Goal: Task Accomplishment & Management: Manage account settings

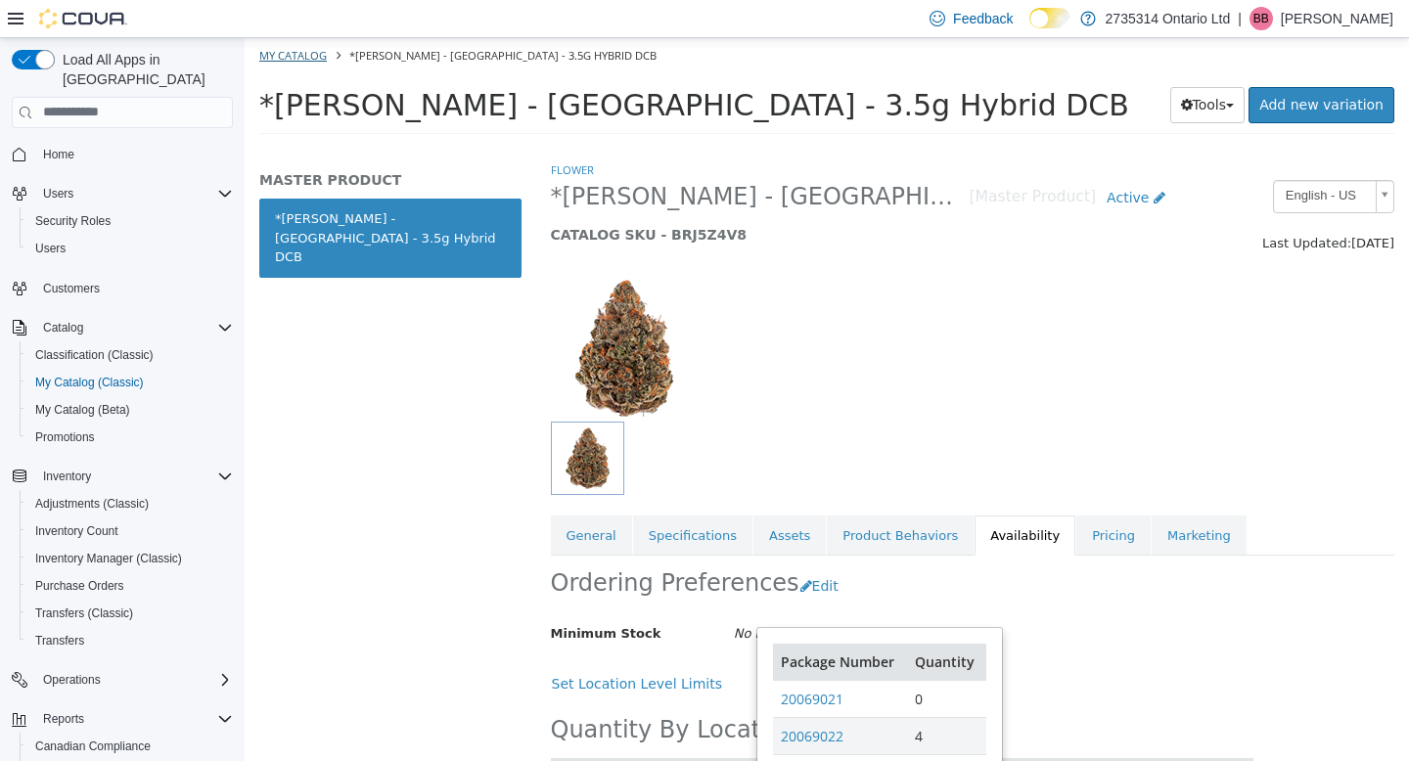
scroll to position [174, 0]
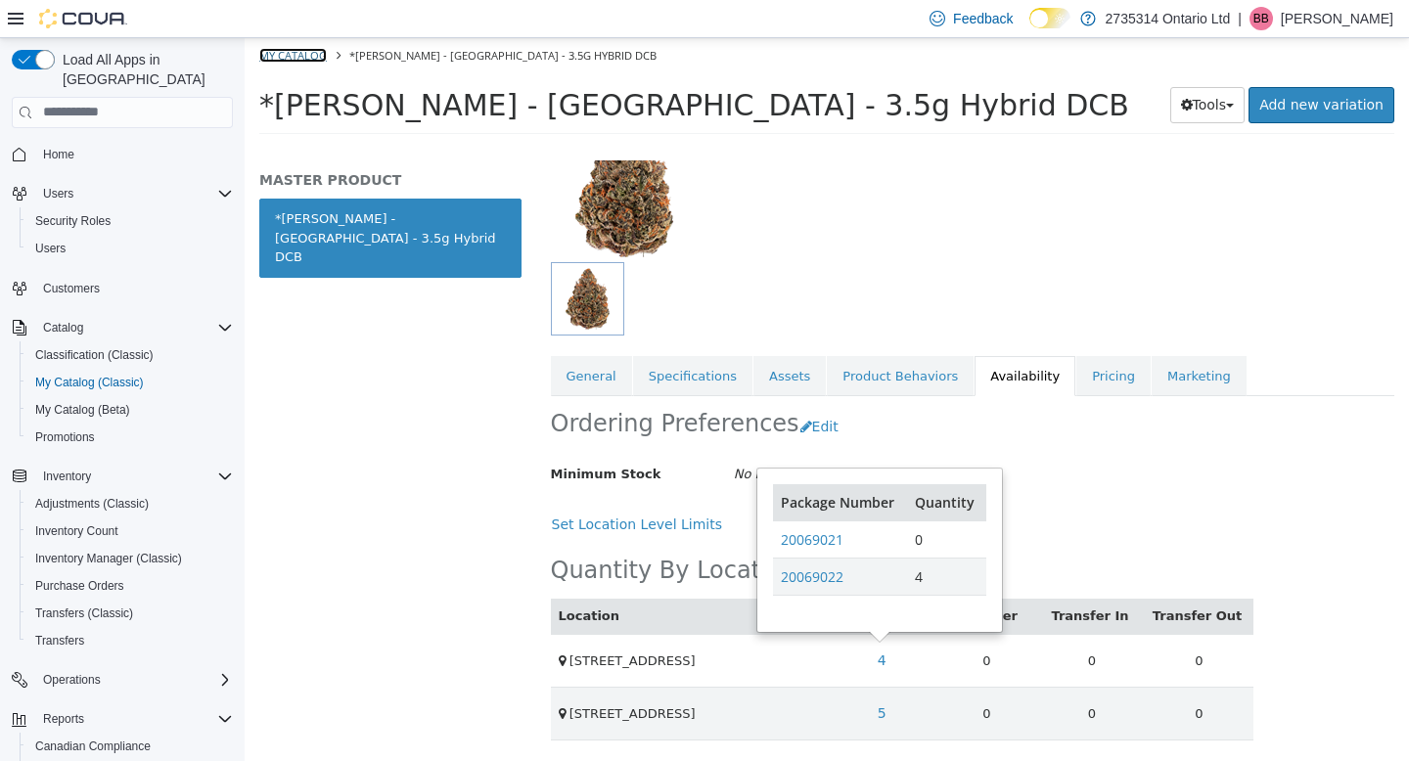
click at [290, 47] on link "My Catalog" at bounding box center [293, 54] width 68 height 15
select select "**********"
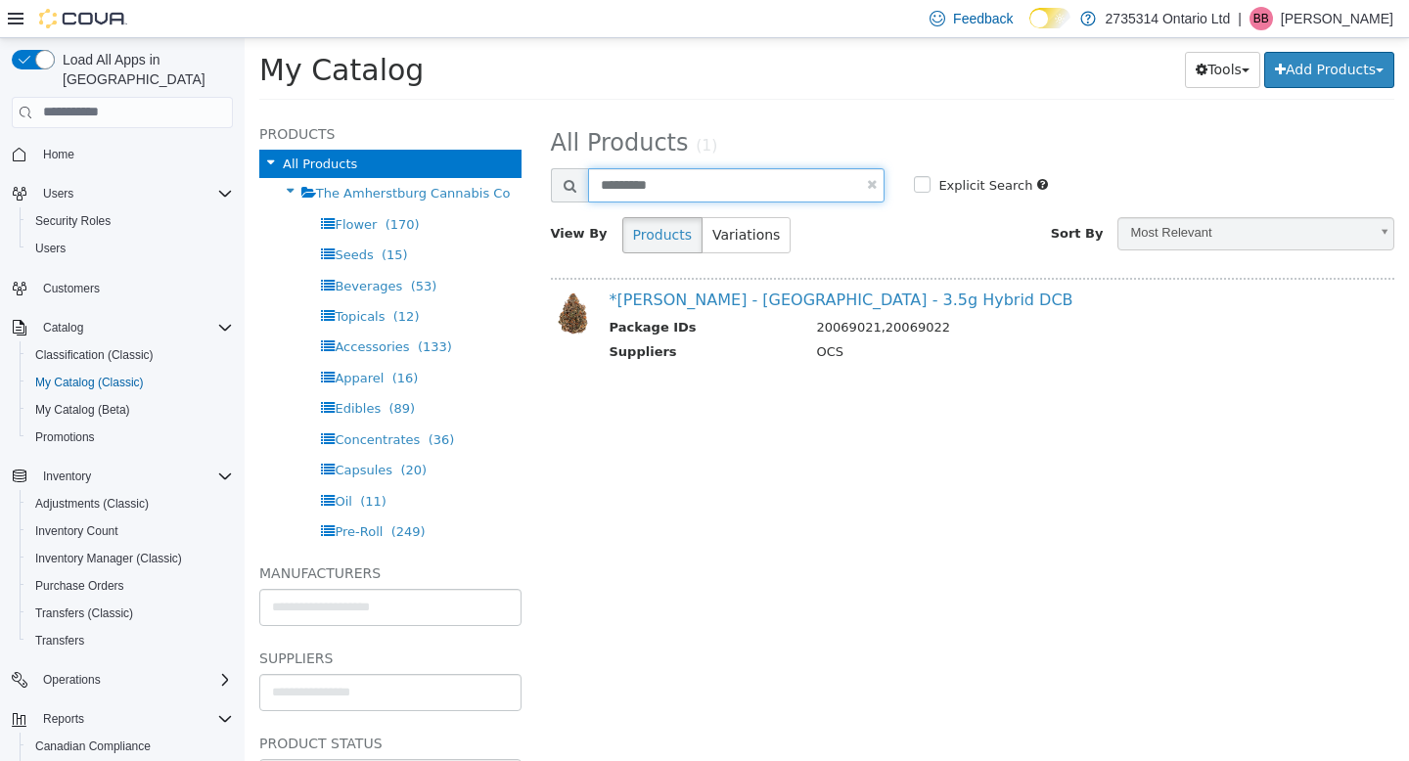
click at [677, 187] on input "*********" at bounding box center [737, 184] width 298 height 34
drag, startPoint x: 693, startPoint y: 188, endPoint x: 437, endPoint y: 113, distance: 267.3
click at [458, 112] on div "**********" at bounding box center [827, 112] width 1165 height 0
type input "*****"
select select "**********"
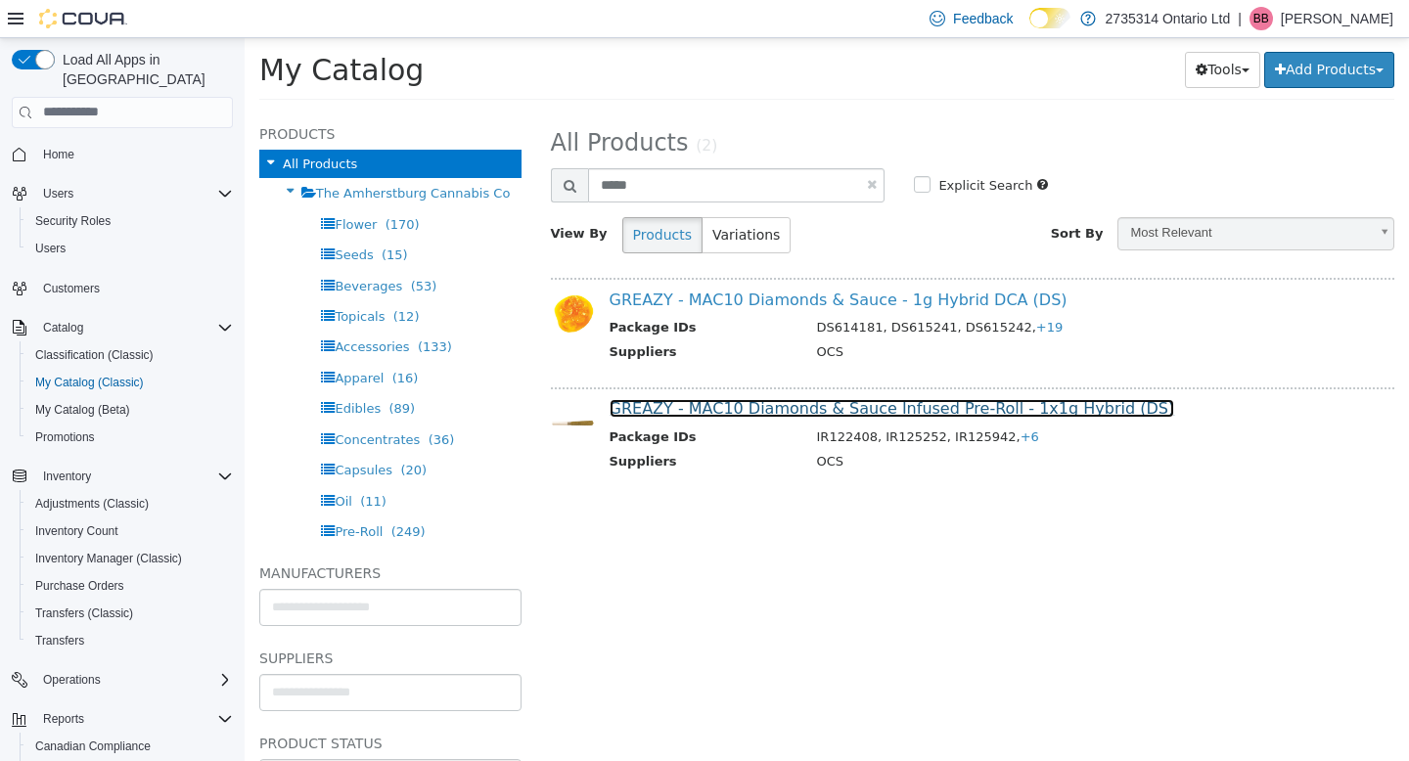
click at [856, 408] on link "GREAZY - MAC10 Diamonds & Sauce Infused Pre-Roll - 1x1g Hybrid (DS)" at bounding box center [893, 407] width 566 height 19
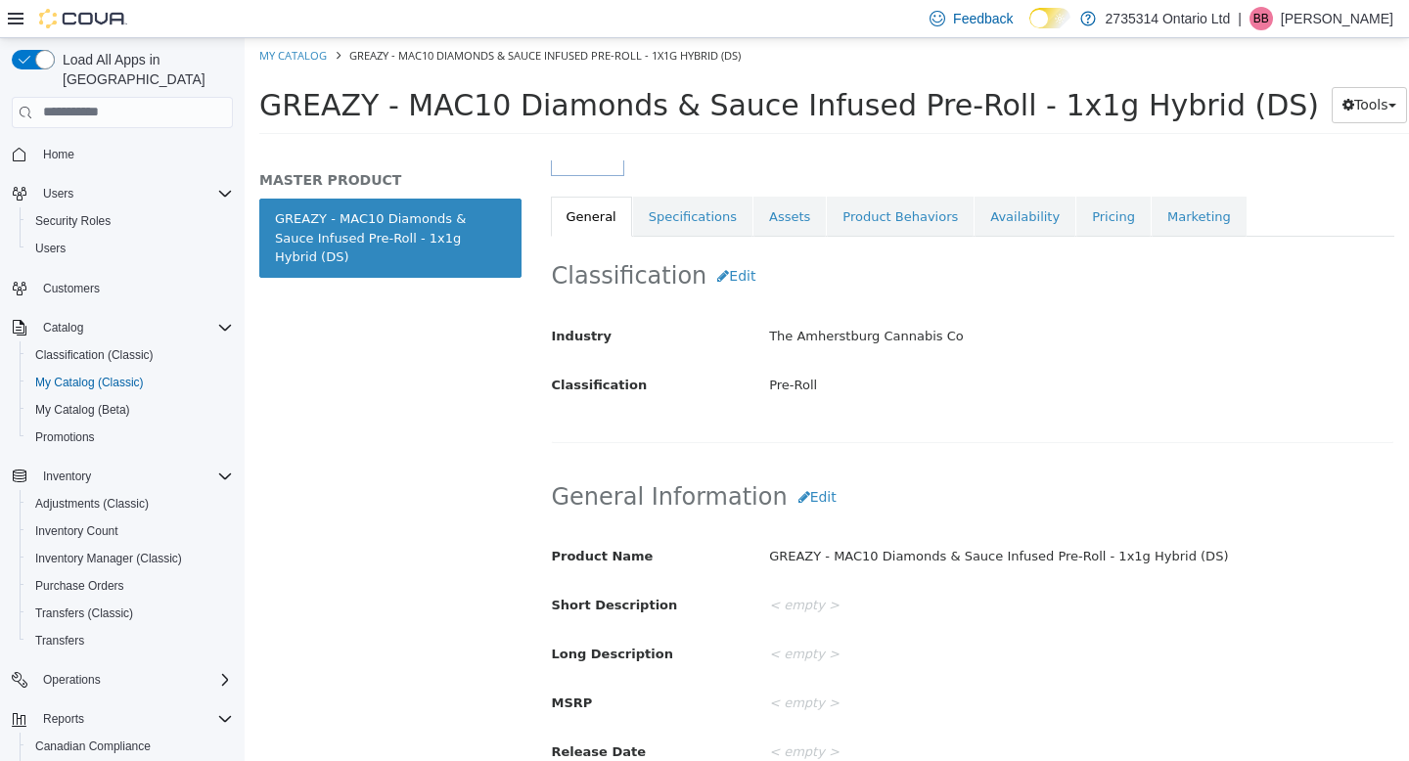
scroll to position [355, 0]
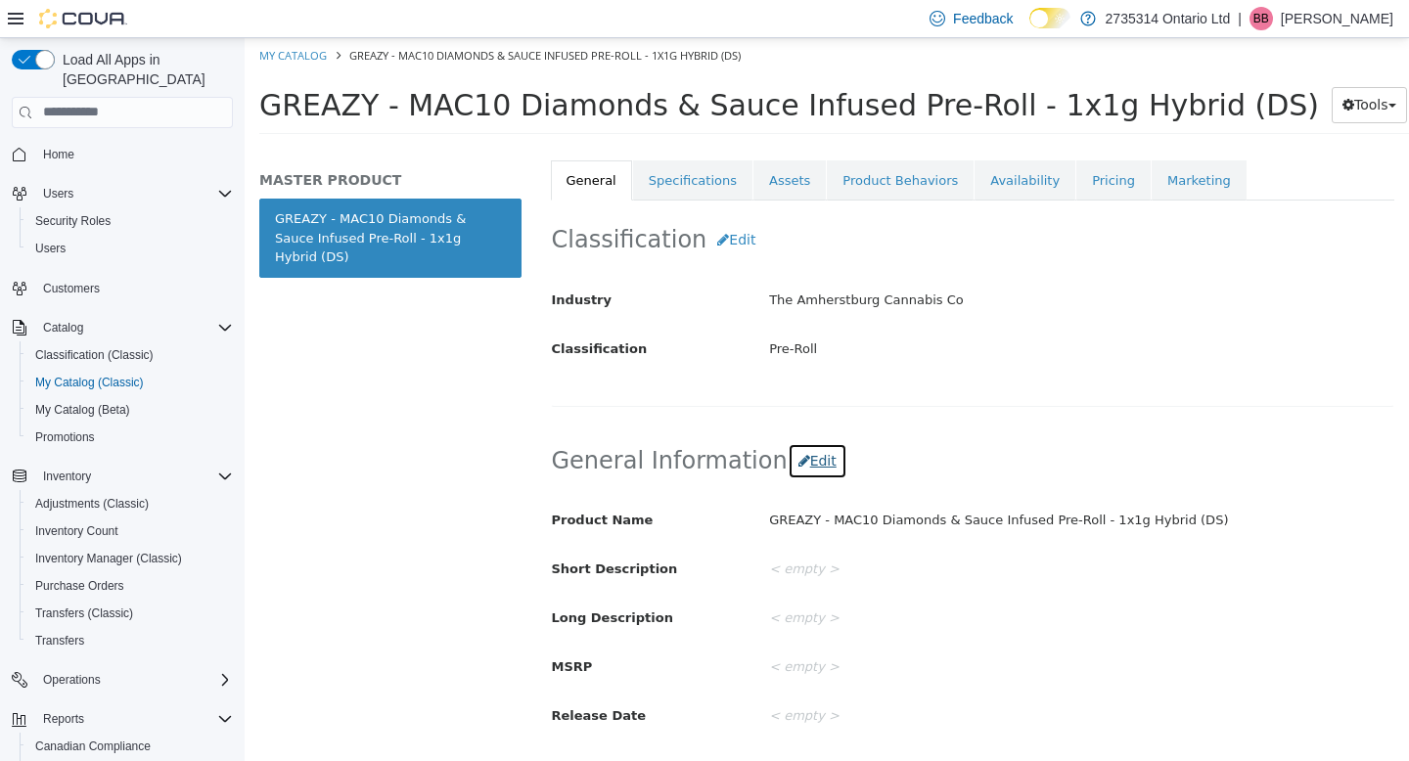
click at [793, 464] on button "Edit" at bounding box center [818, 460] width 60 height 36
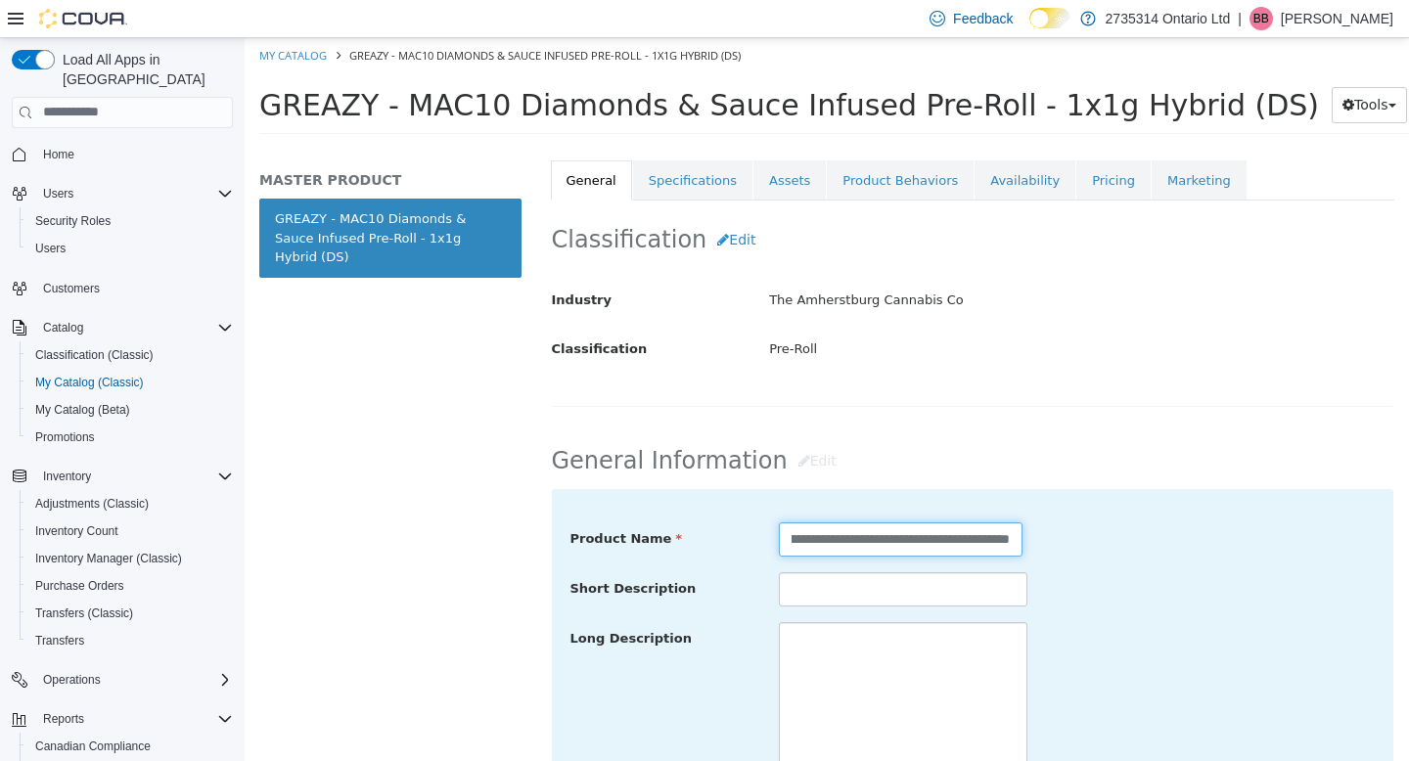
scroll to position [0, 242]
drag, startPoint x: 864, startPoint y: 533, endPoint x: 1039, endPoint y: 544, distance: 175.5
click at [1039, 543] on div "**********" at bounding box center [973, 539] width 835 height 35
click at [977, 539] on input "**********" at bounding box center [901, 539] width 244 height 34
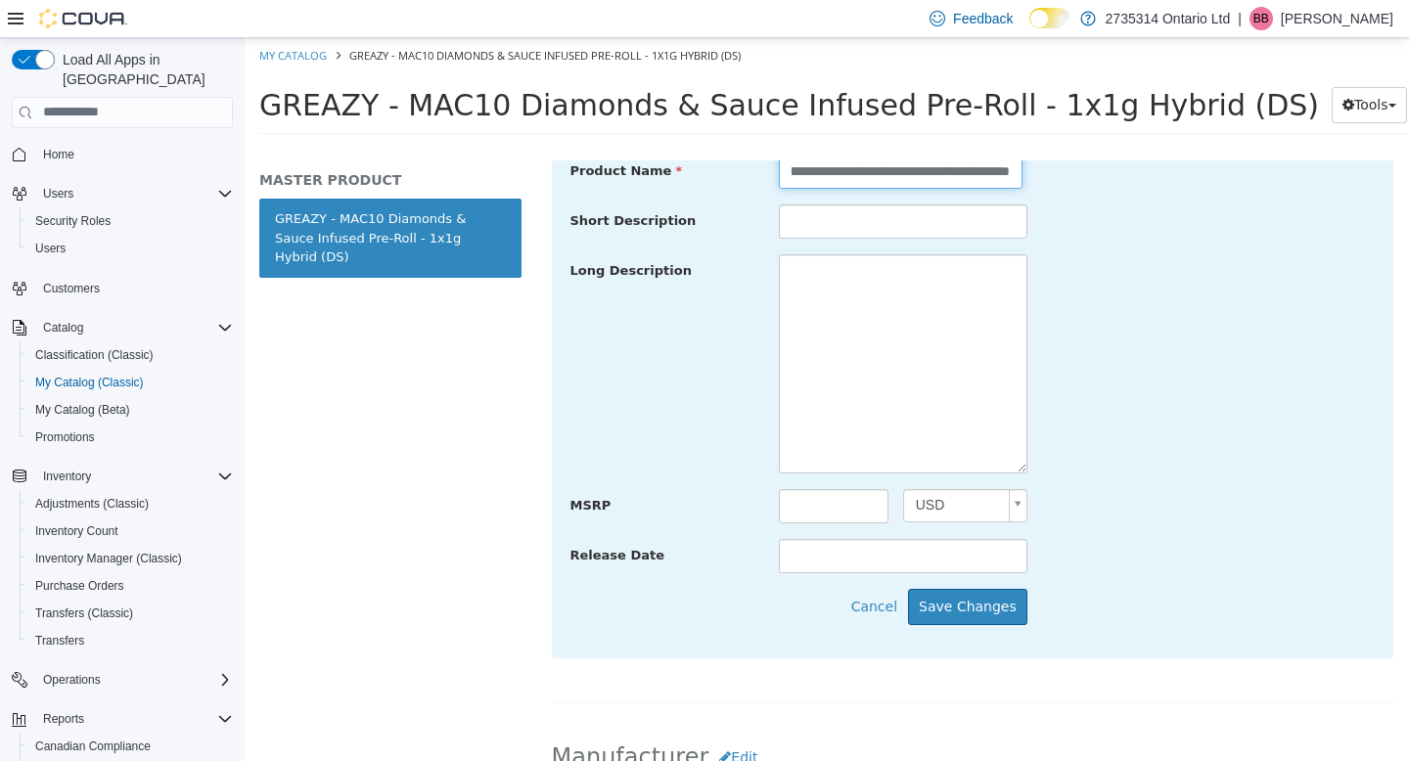
scroll to position [730, 0]
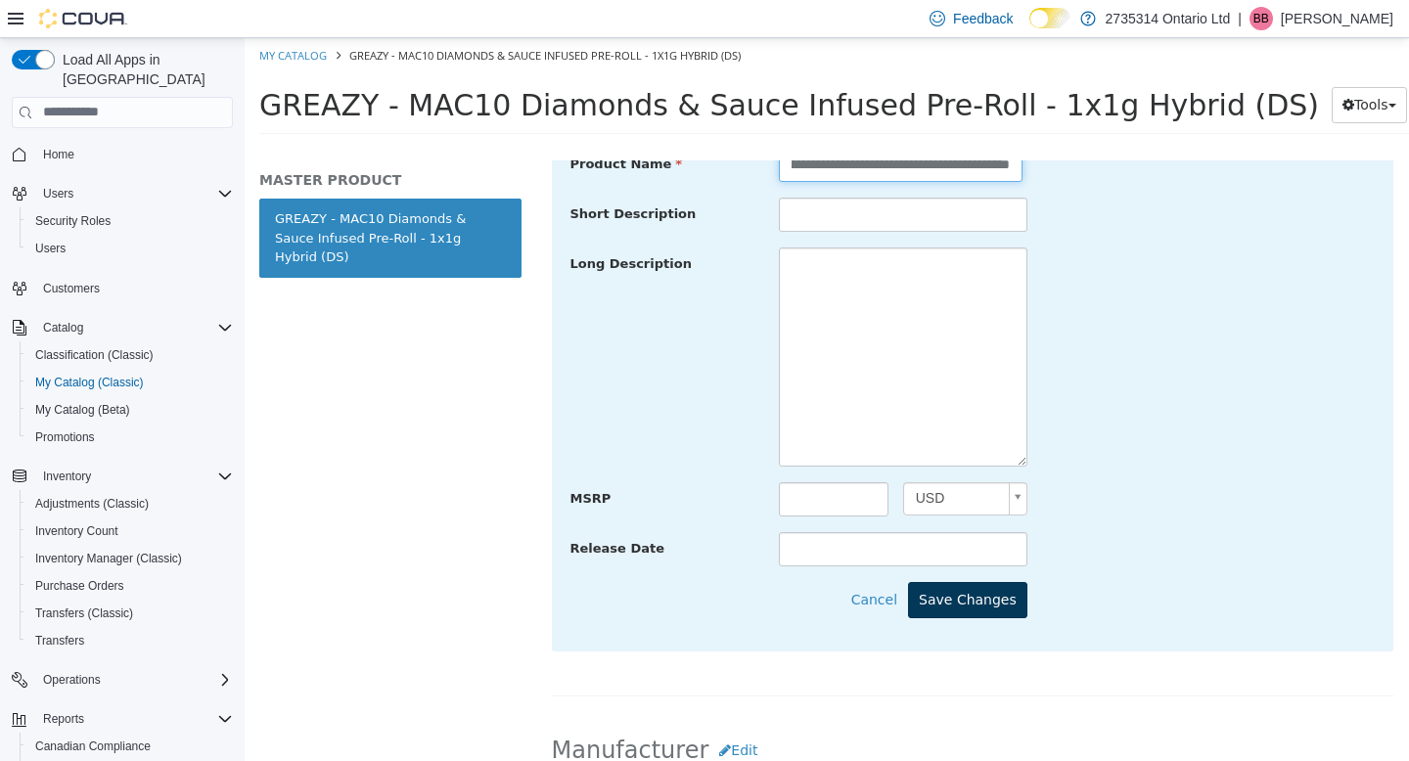
type input "**********"
click at [952, 587] on button "Save Changes" at bounding box center [967, 599] width 119 height 36
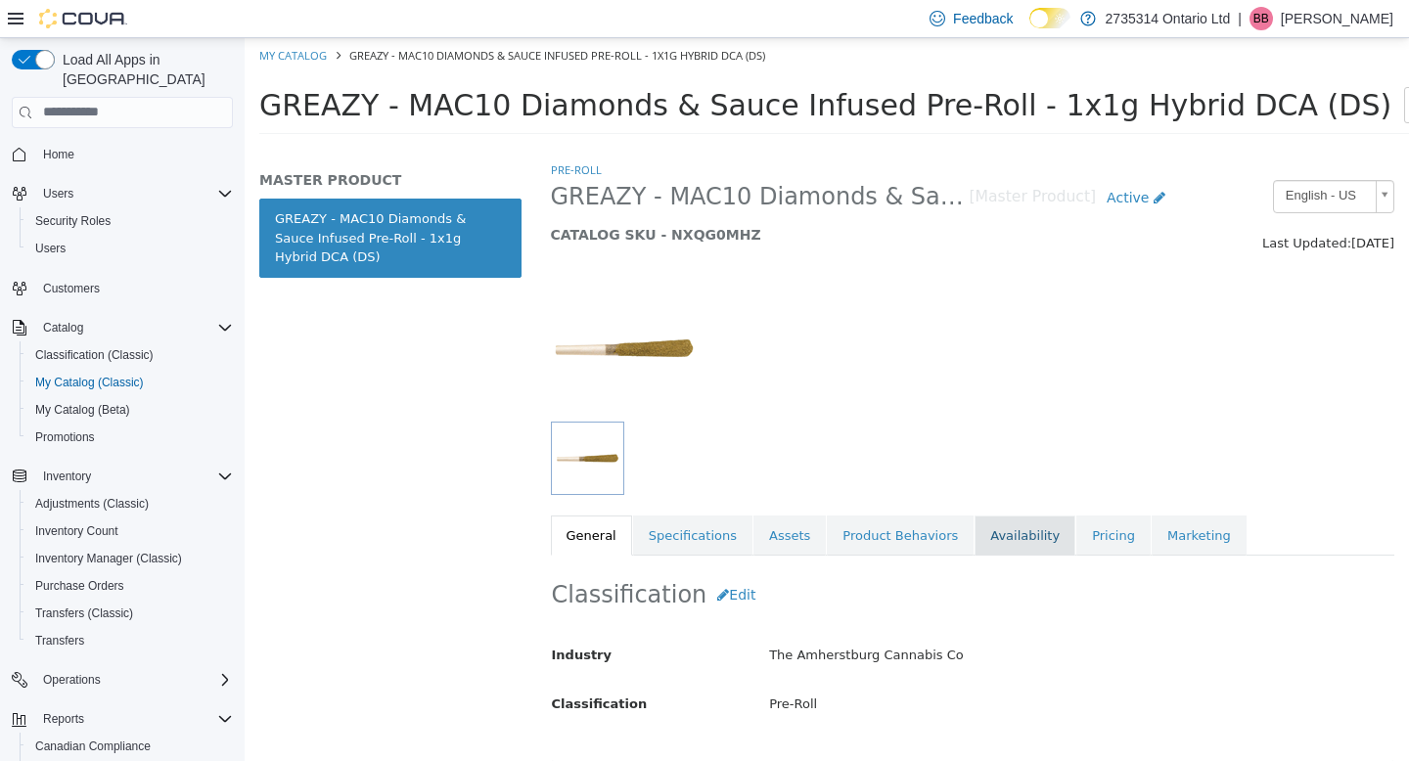
click at [1025, 532] on link "Availability" at bounding box center [1025, 535] width 101 height 41
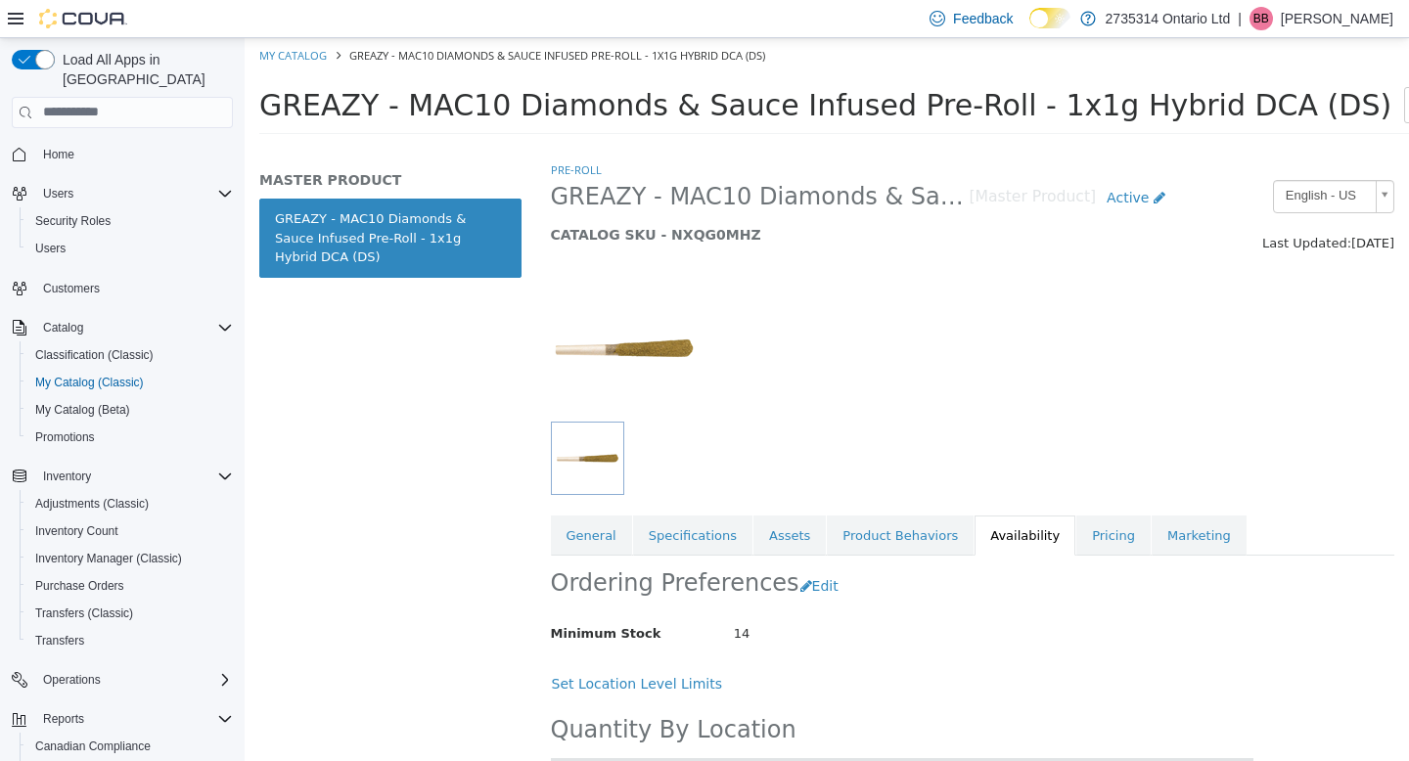
scroll to position [189, 0]
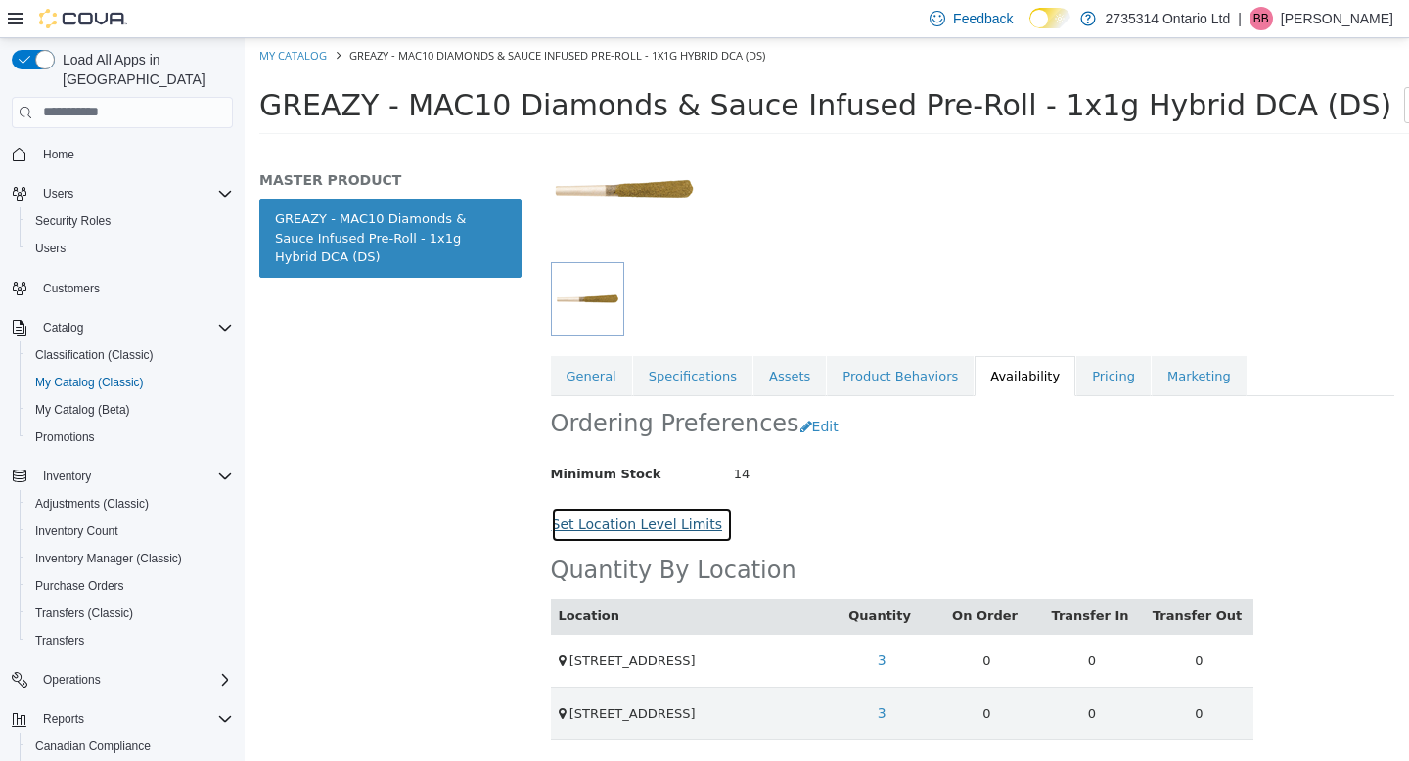
click at [674, 506] on button "Set Location Level Limits" at bounding box center [642, 524] width 183 height 36
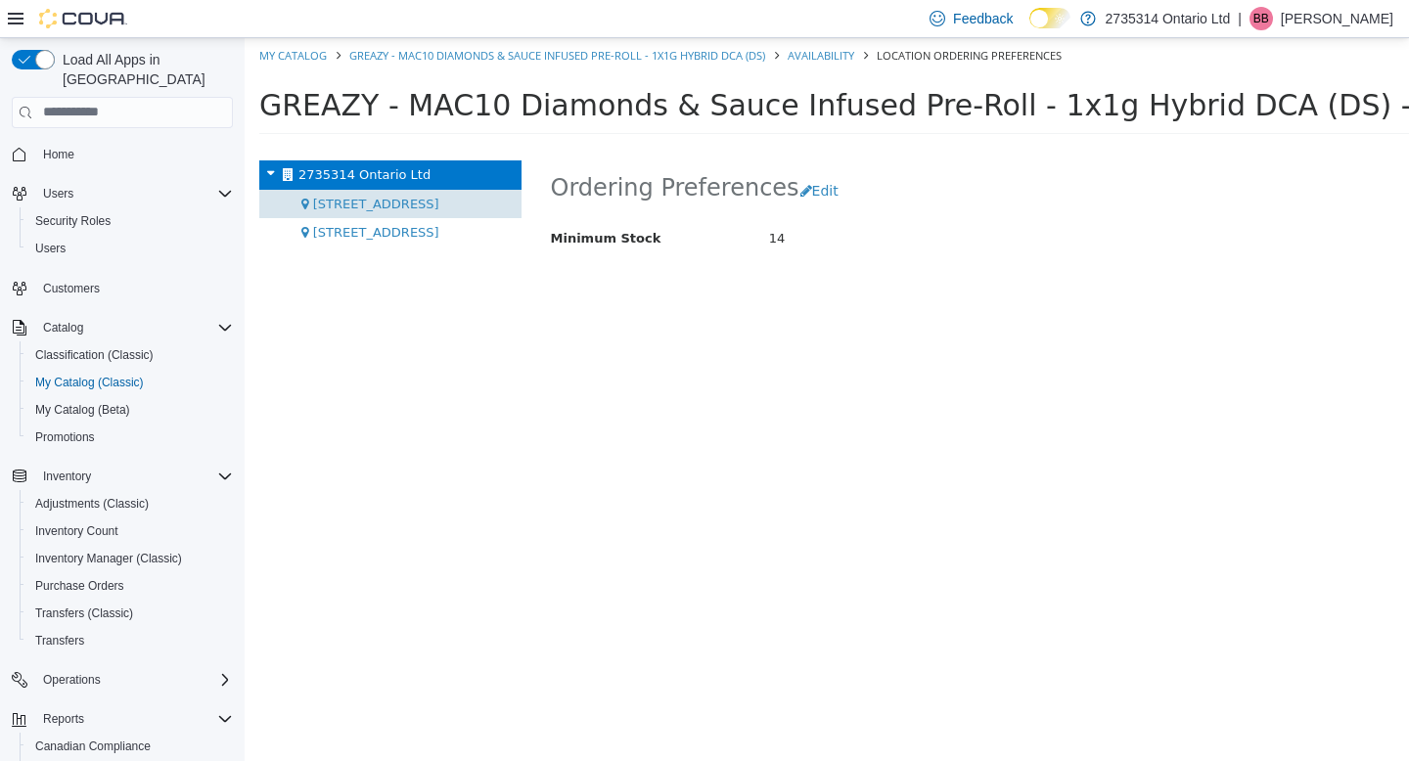
click at [459, 198] on div "[STREET_ADDRESS]" at bounding box center [390, 203] width 262 height 29
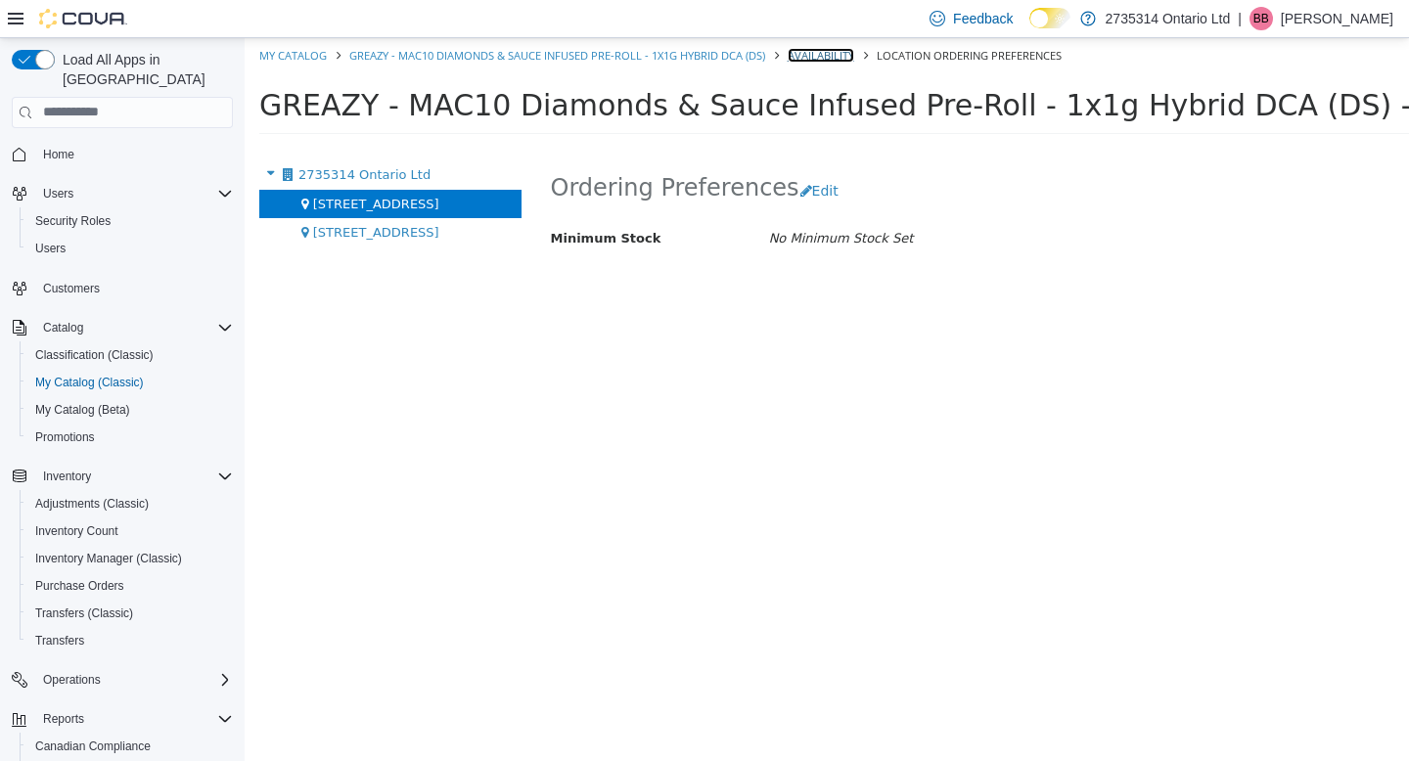
click at [804, 60] on link "Availability" at bounding box center [821, 54] width 67 height 15
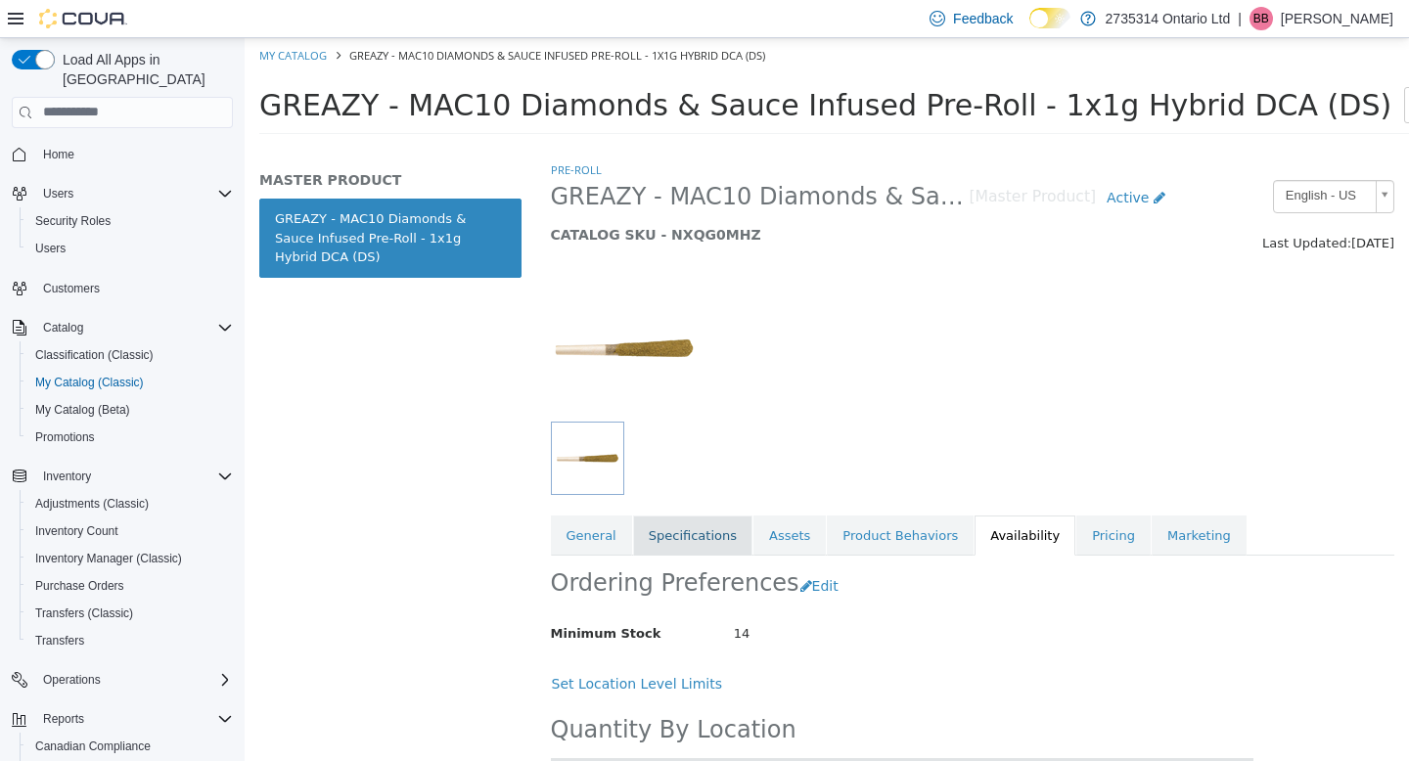
click at [714, 537] on link "Specifications" at bounding box center [692, 535] width 119 height 41
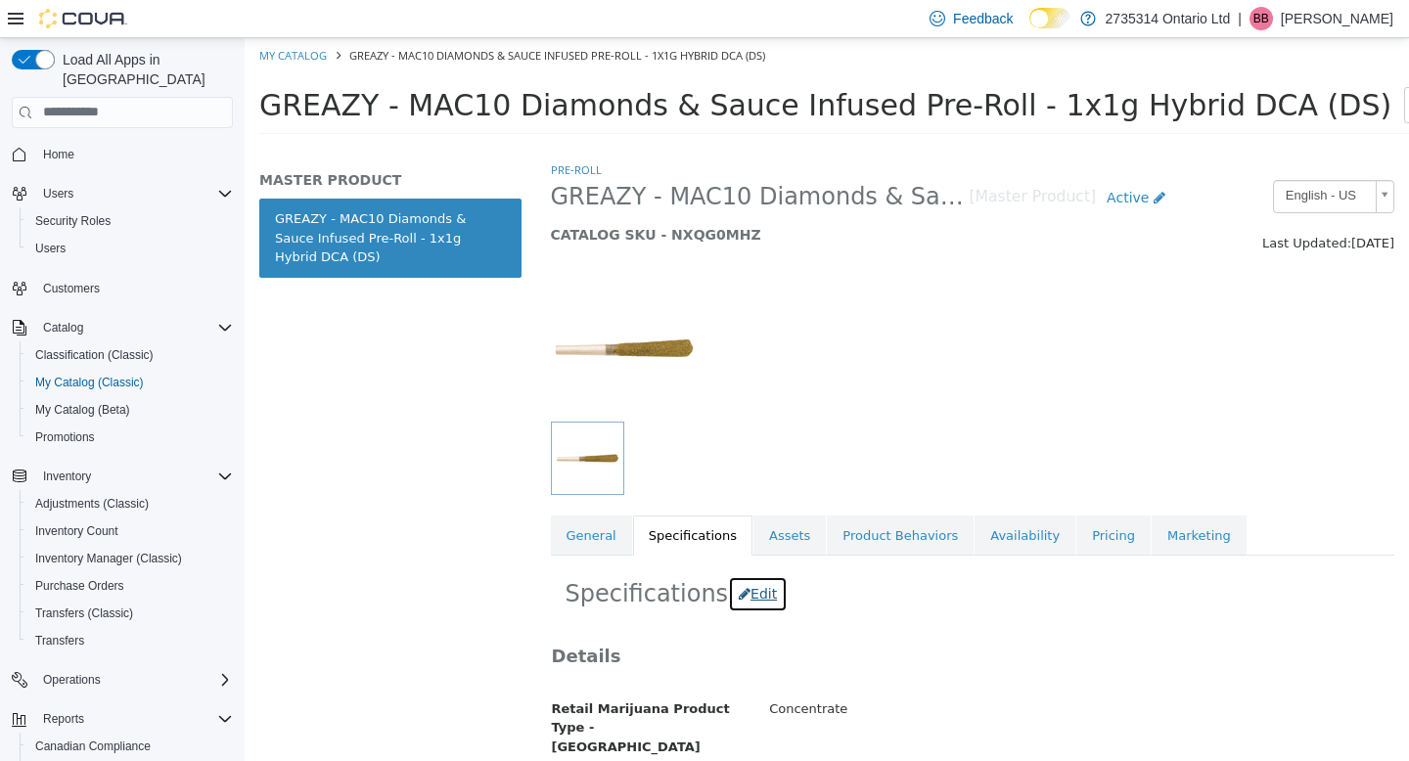
click at [749, 589] on button "Edit" at bounding box center [758, 593] width 60 height 36
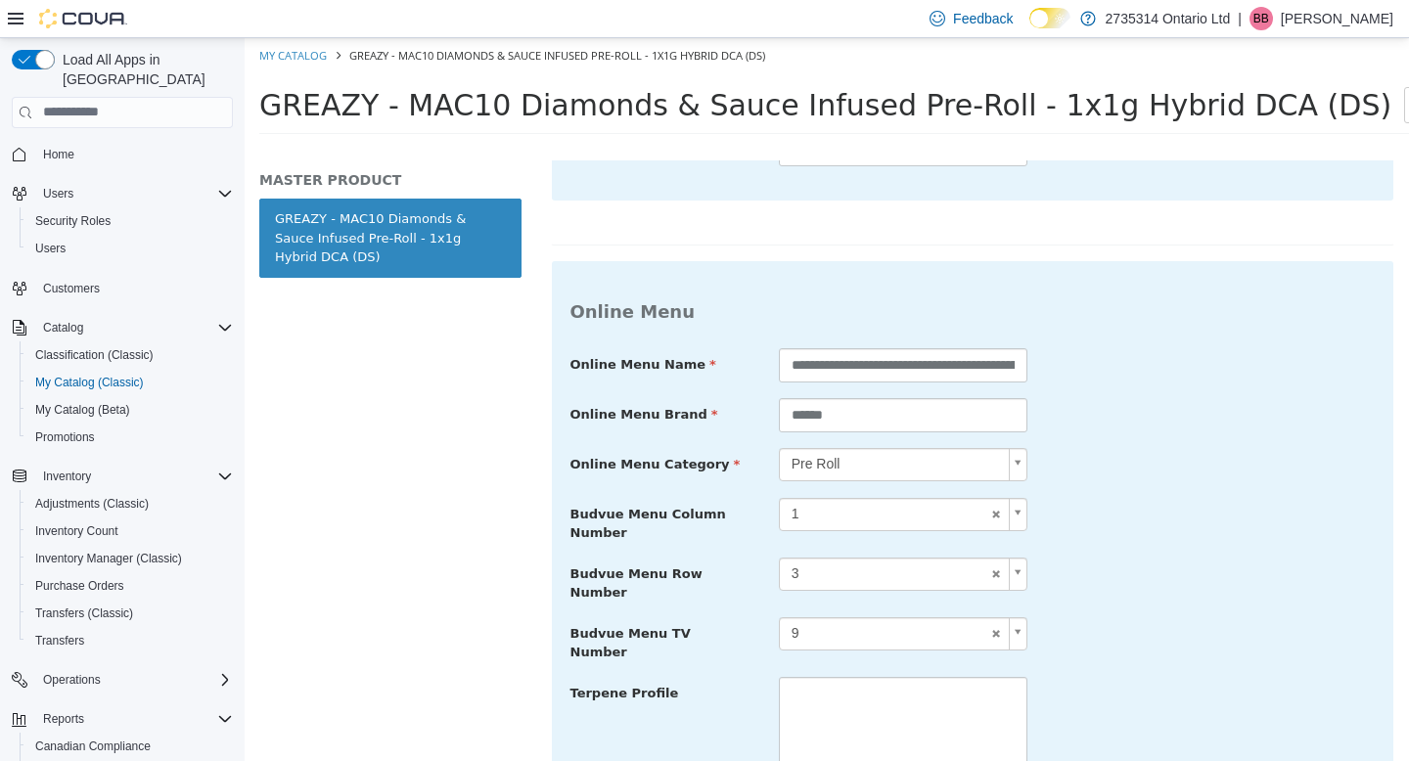
scroll to position [1344, 0]
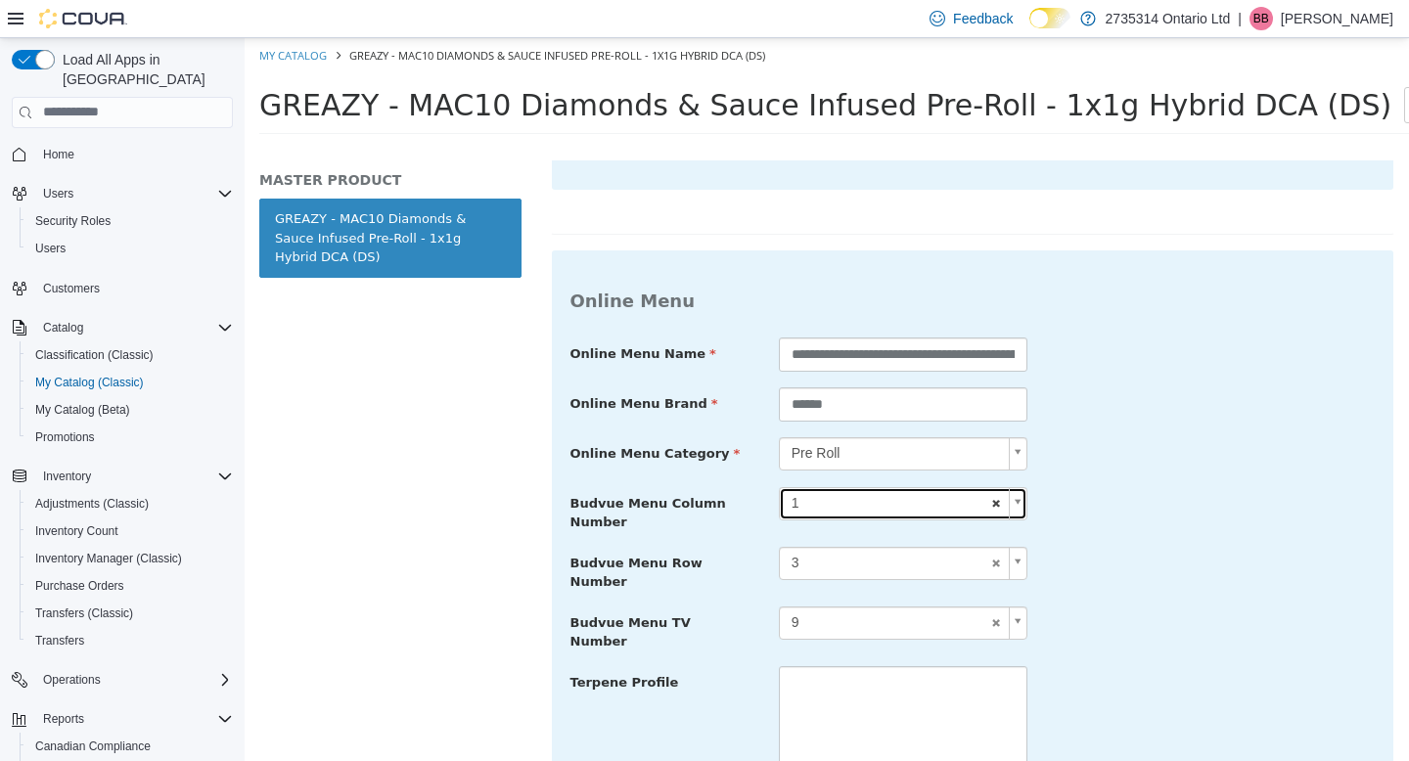
click at [989, 486] on link "1" at bounding box center [903, 502] width 249 height 33
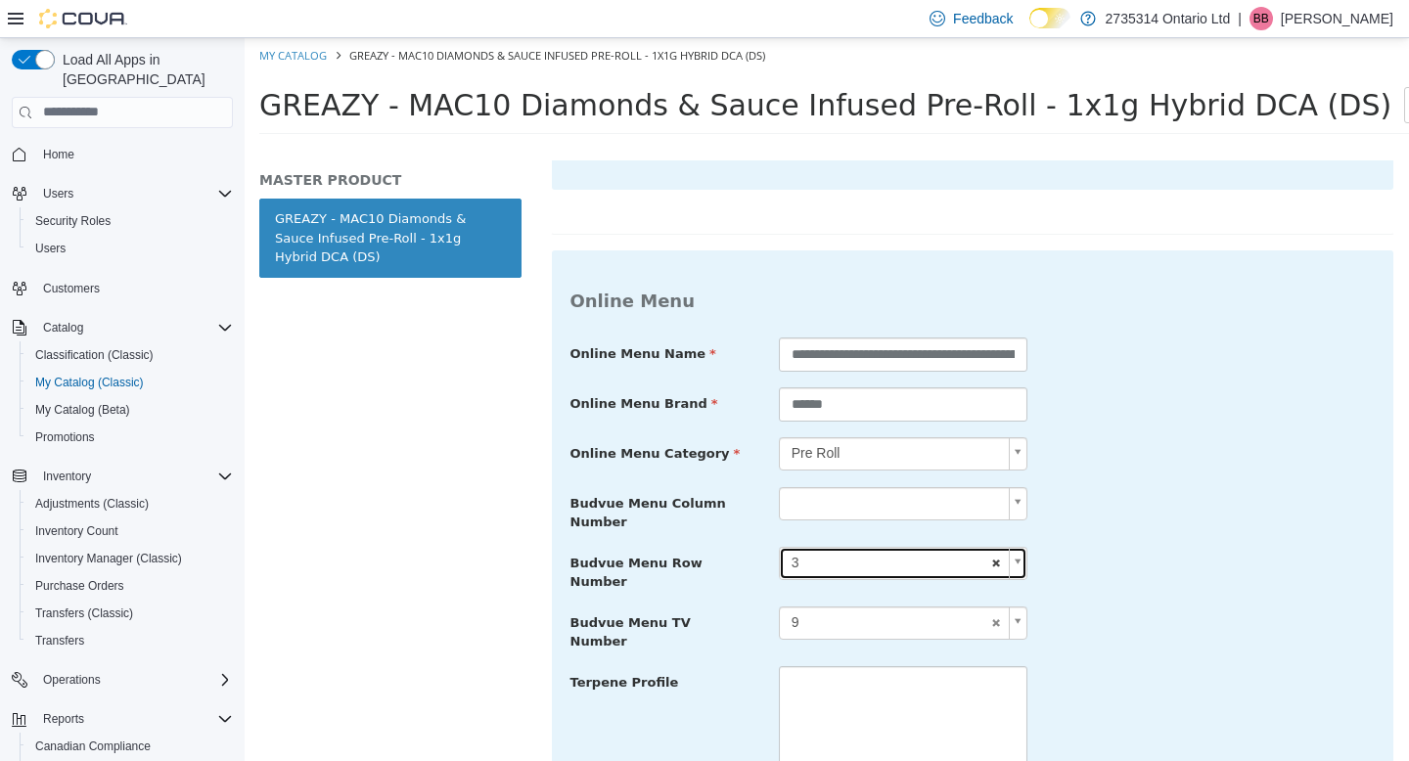
click at [989, 546] on link "3" at bounding box center [903, 562] width 249 height 33
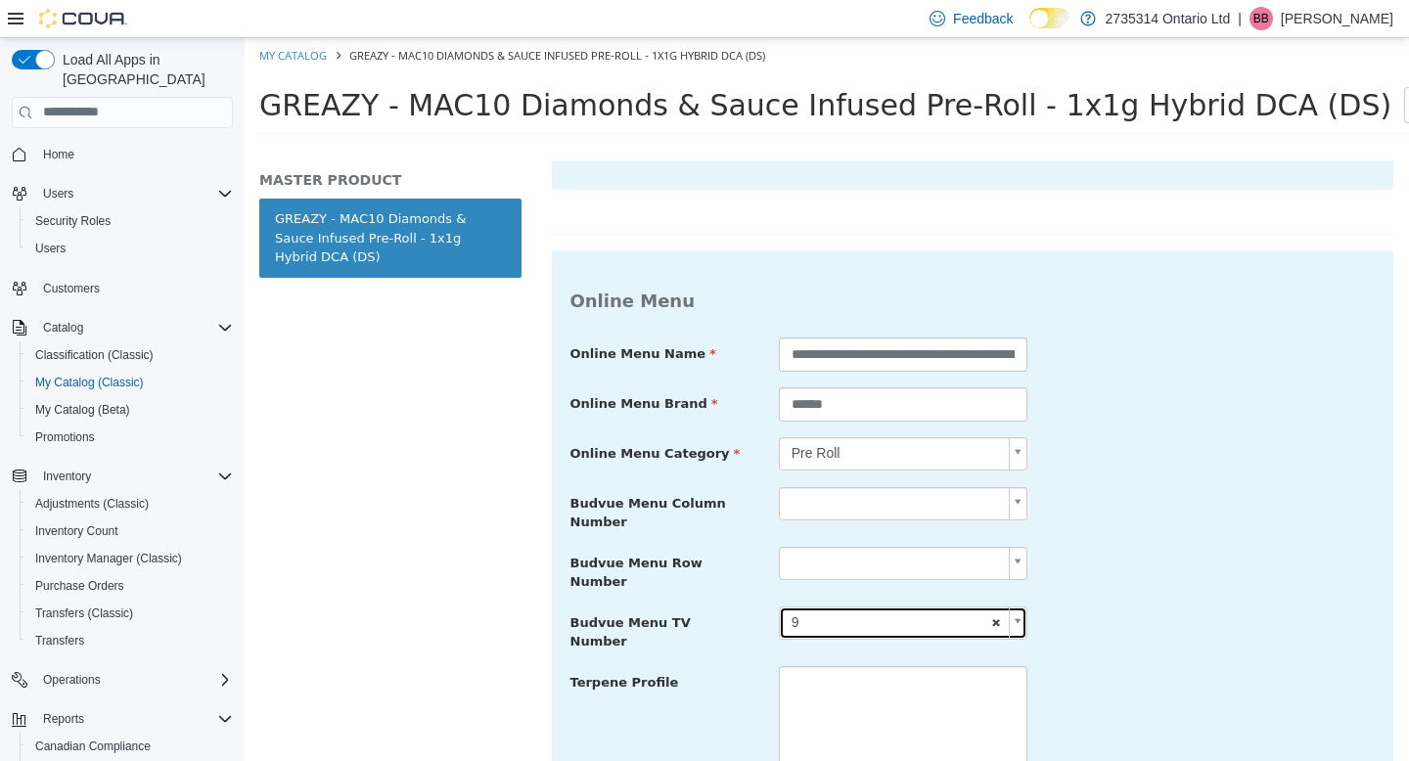
click at [988, 606] on link "9" at bounding box center [903, 622] width 249 height 33
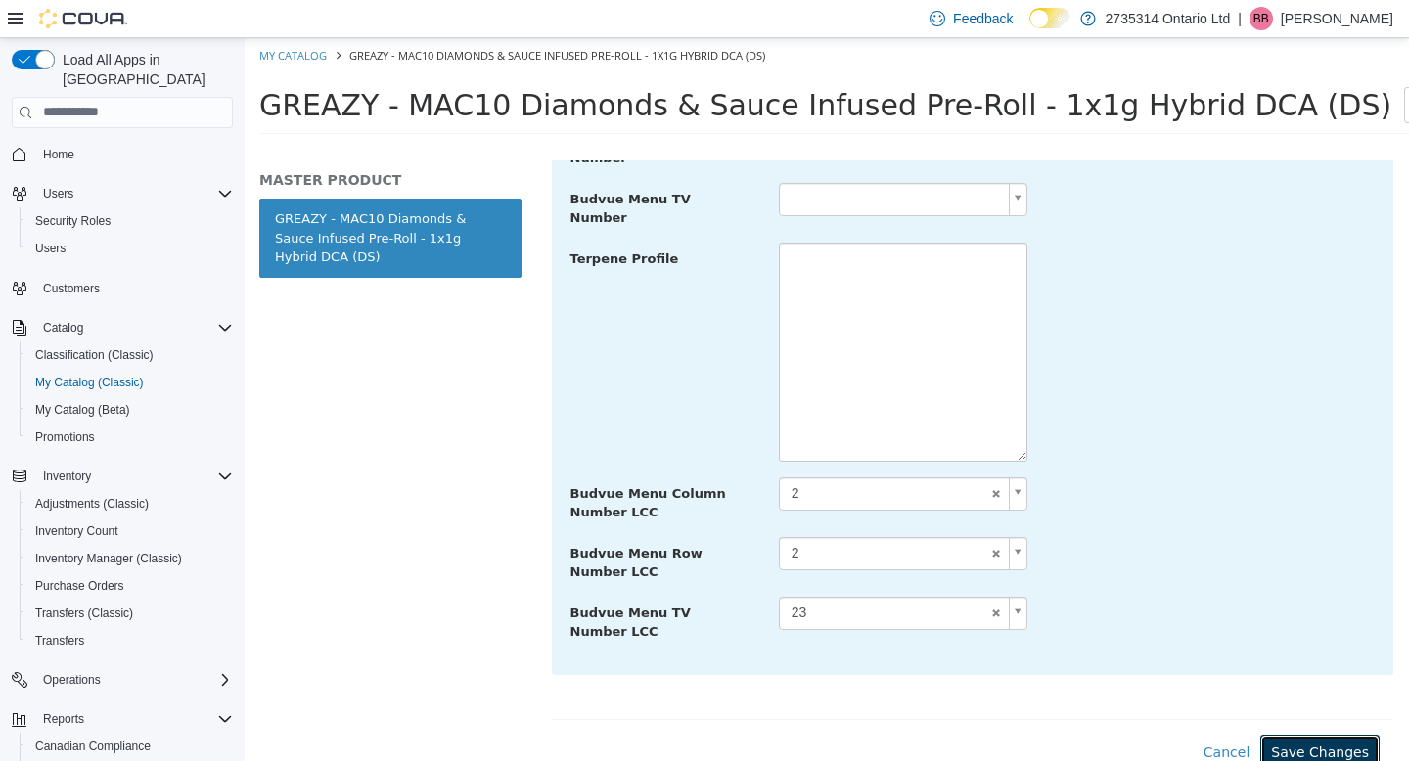
click at [1310, 734] on button "Save Changes" at bounding box center [1320, 752] width 119 height 36
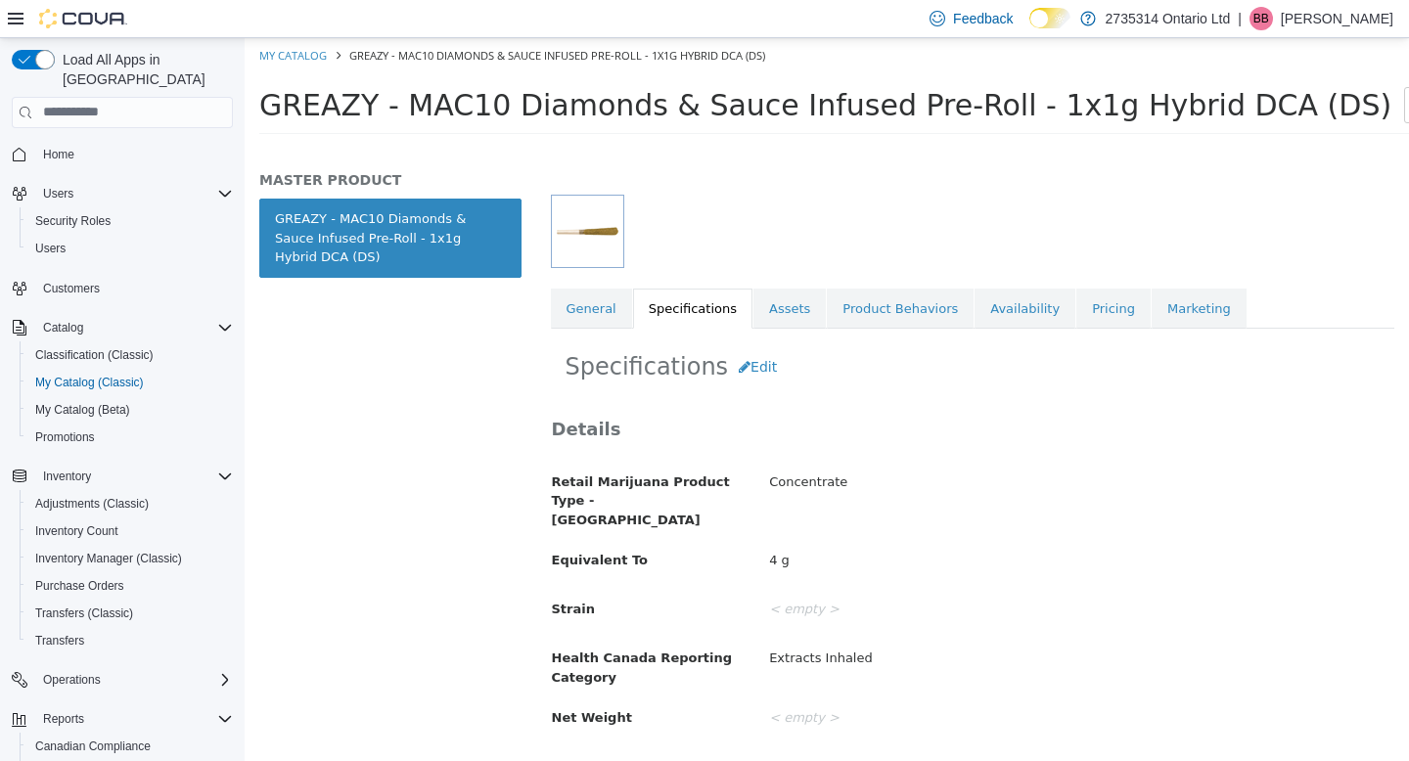
scroll to position [0, 0]
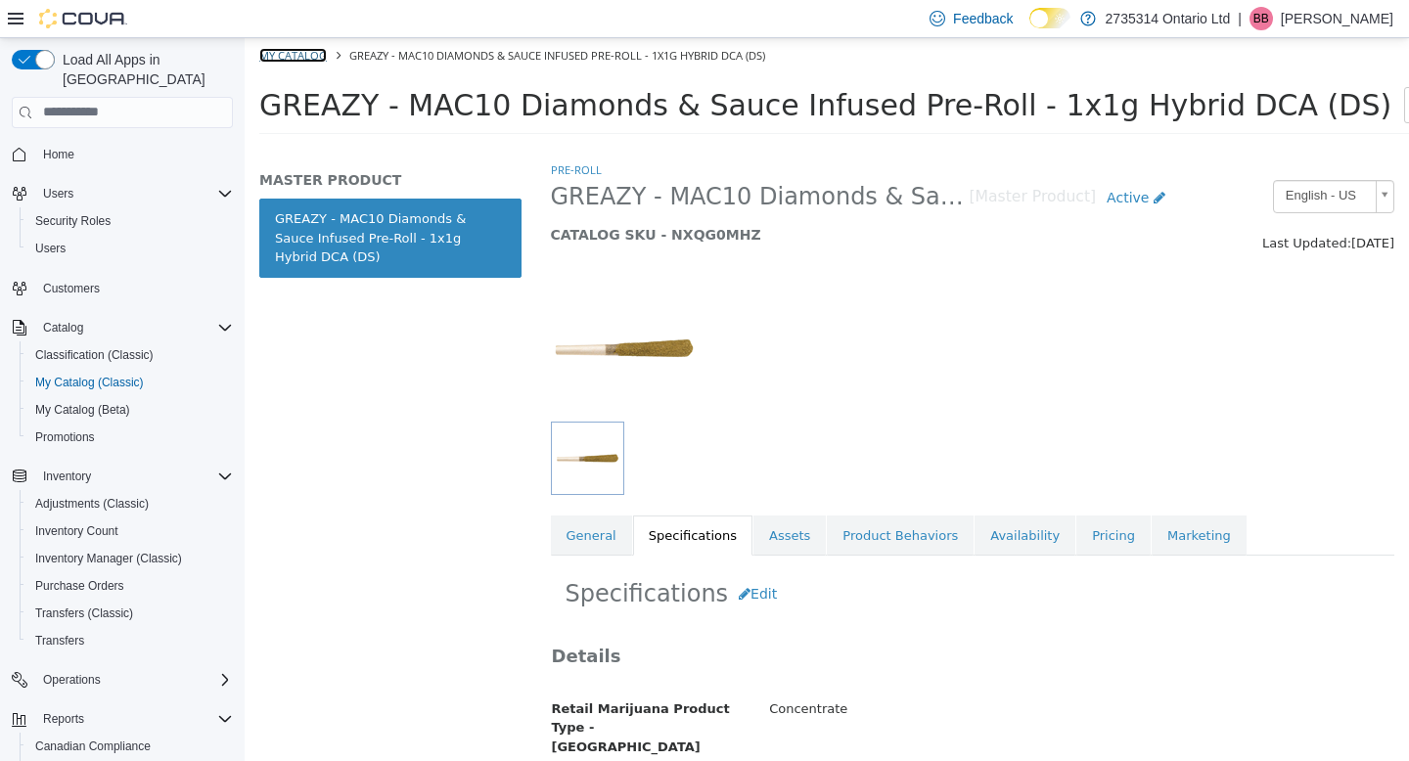
click at [283, 54] on link "My Catalog" at bounding box center [293, 54] width 68 height 15
select select "**********"
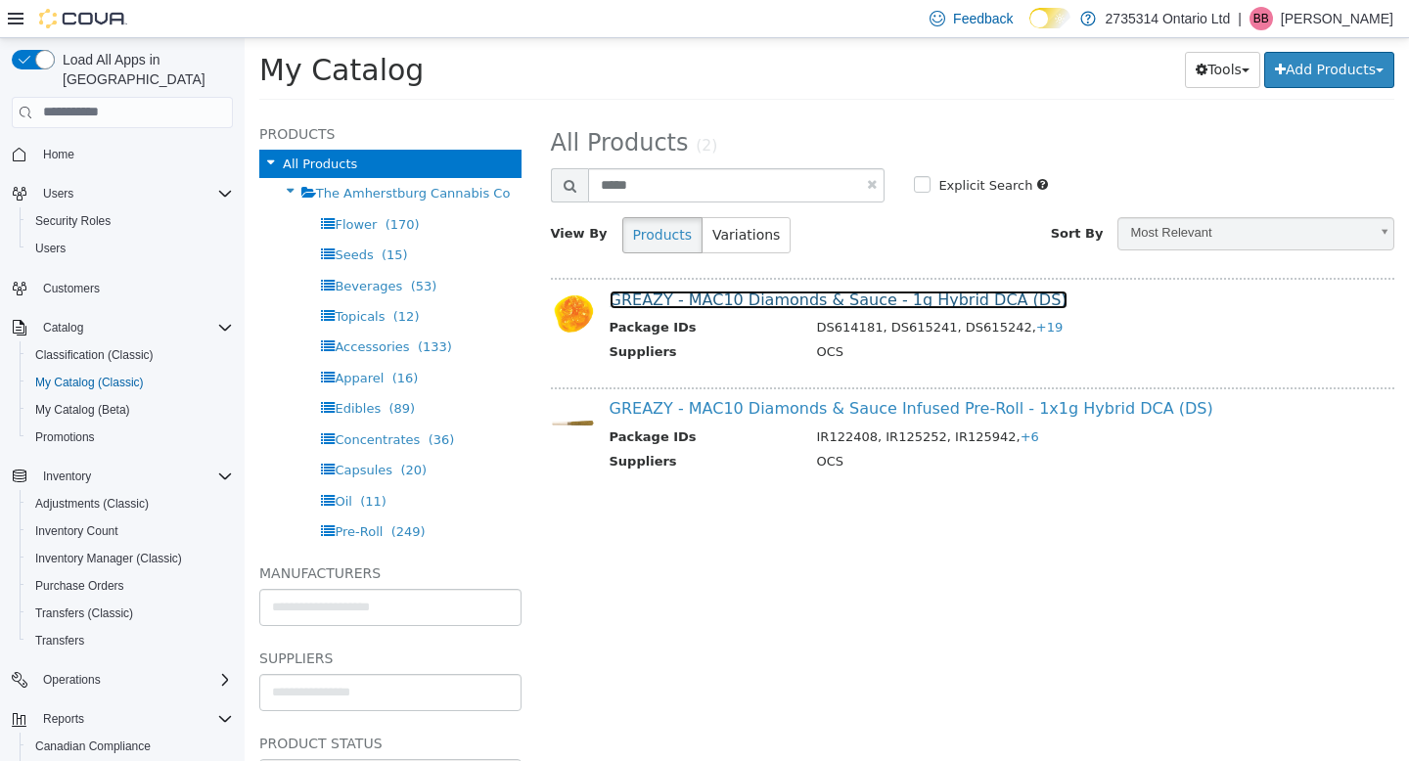
click at [781, 299] on link "GREAZY - MAC10 Diamonds & Sauce - 1g Hybrid DCA (DS)" at bounding box center [839, 299] width 458 height 19
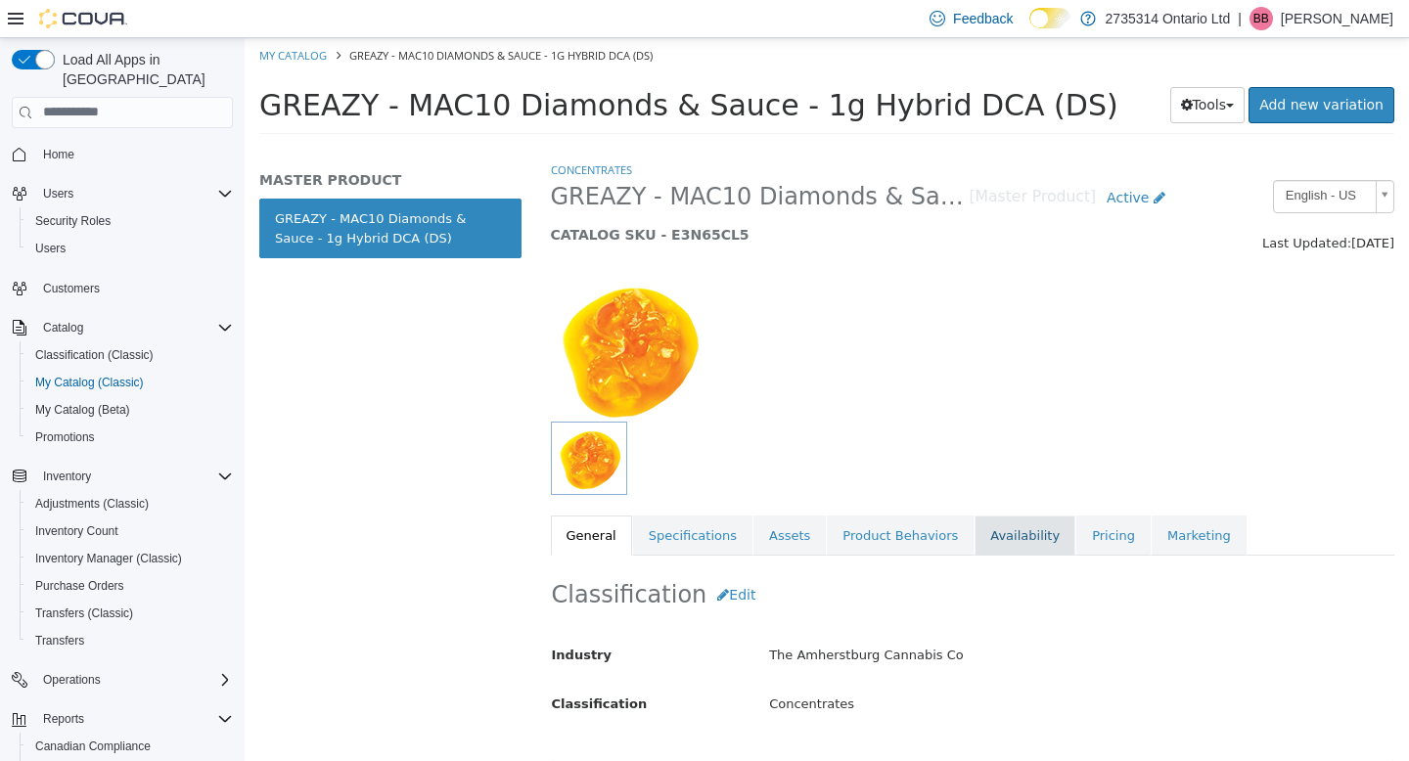
click at [1025, 534] on link "Availability" at bounding box center [1025, 535] width 101 height 41
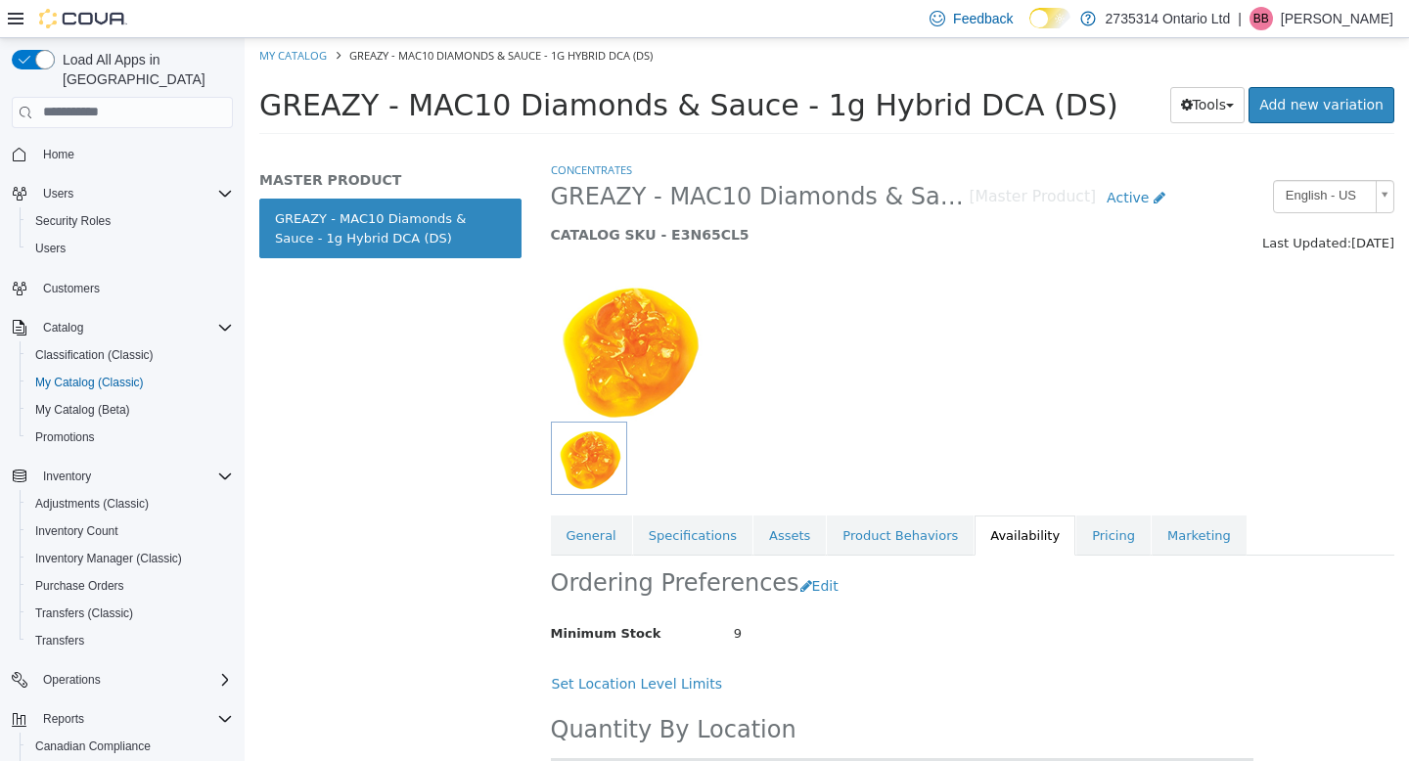
scroll to position [174, 0]
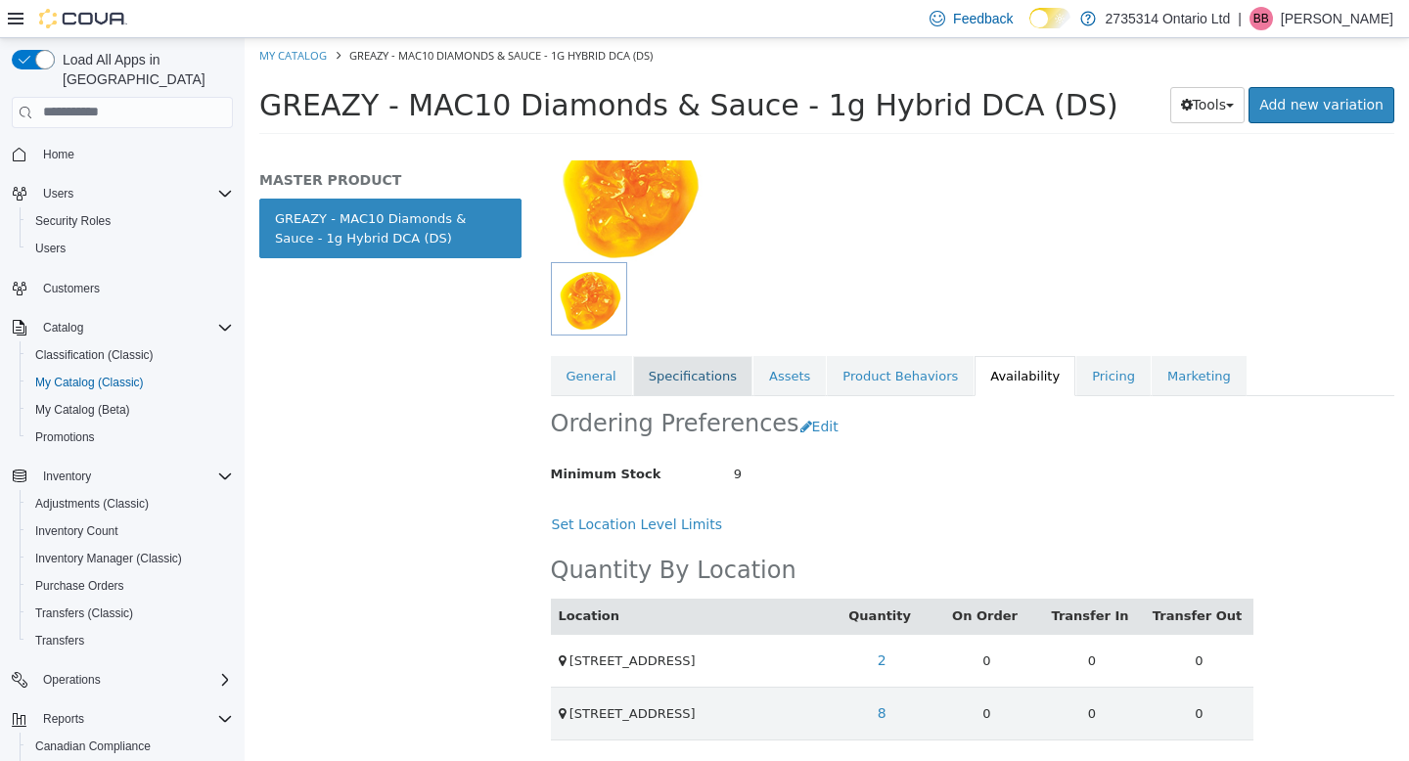
click at [678, 358] on link "Specifications" at bounding box center [692, 375] width 119 height 41
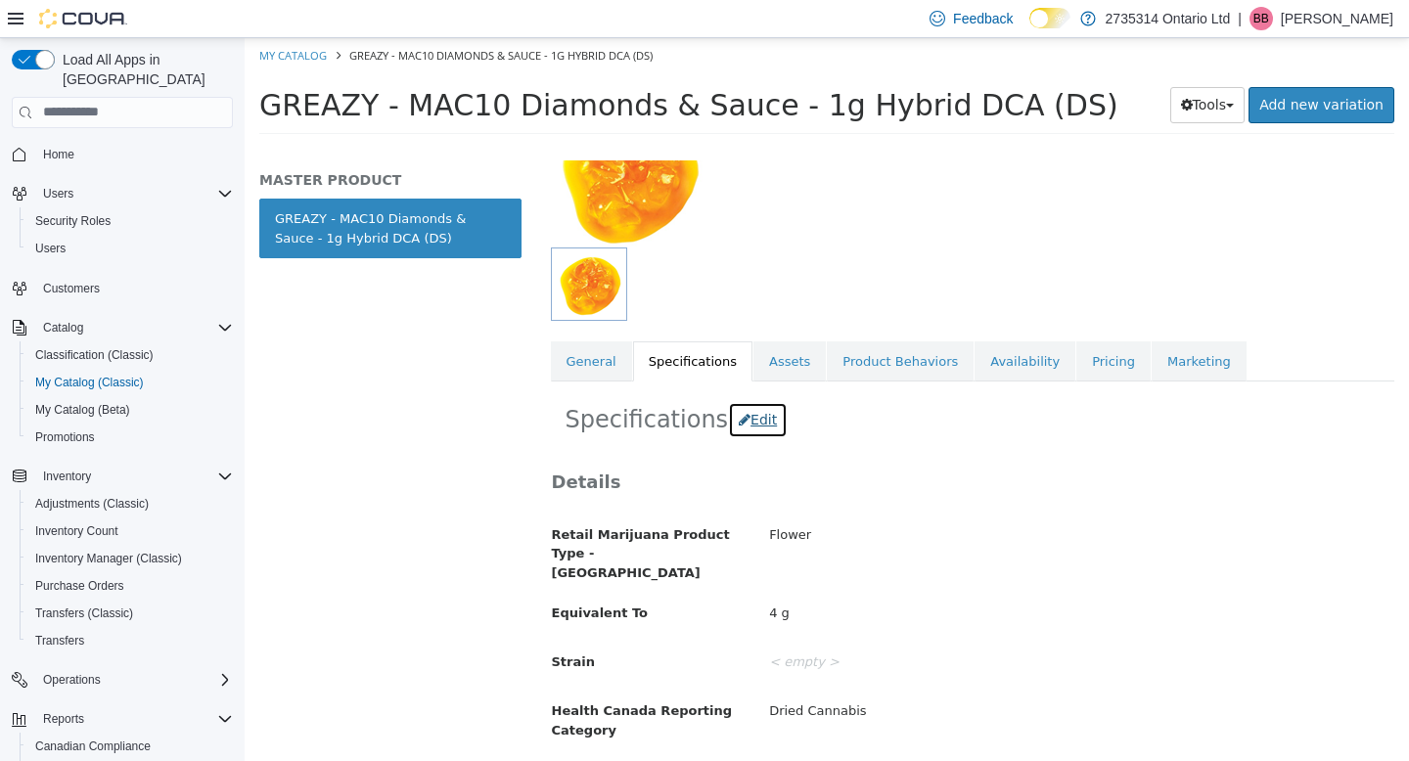
click at [757, 423] on button "Edit" at bounding box center [758, 419] width 60 height 36
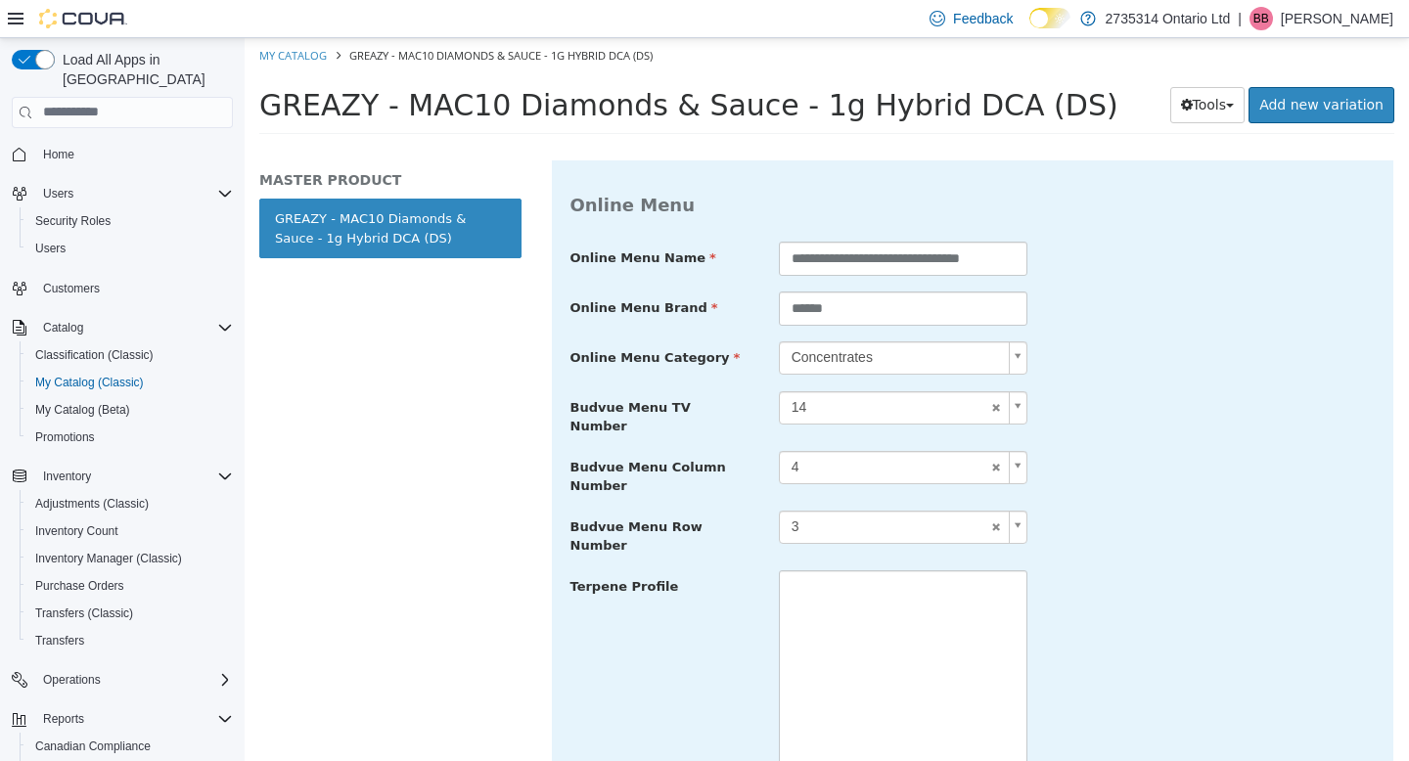
scroll to position [1491, 0]
click at [988, 390] on link "14" at bounding box center [903, 406] width 249 height 33
click at [988, 449] on link "4" at bounding box center [903, 465] width 249 height 33
click at [990, 509] on link "3" at bounding box center [903, 525] width 249 height 33
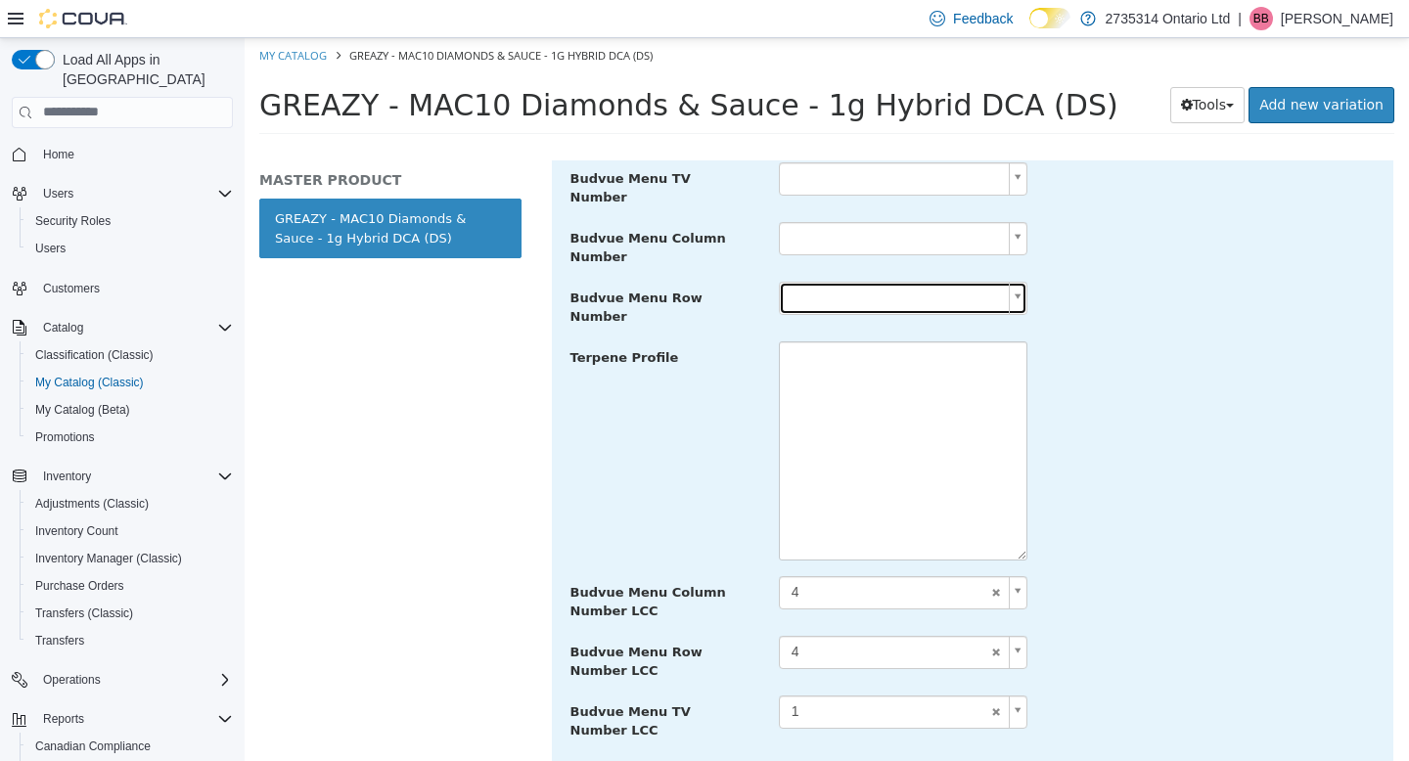
scroll to position [1803, 0]
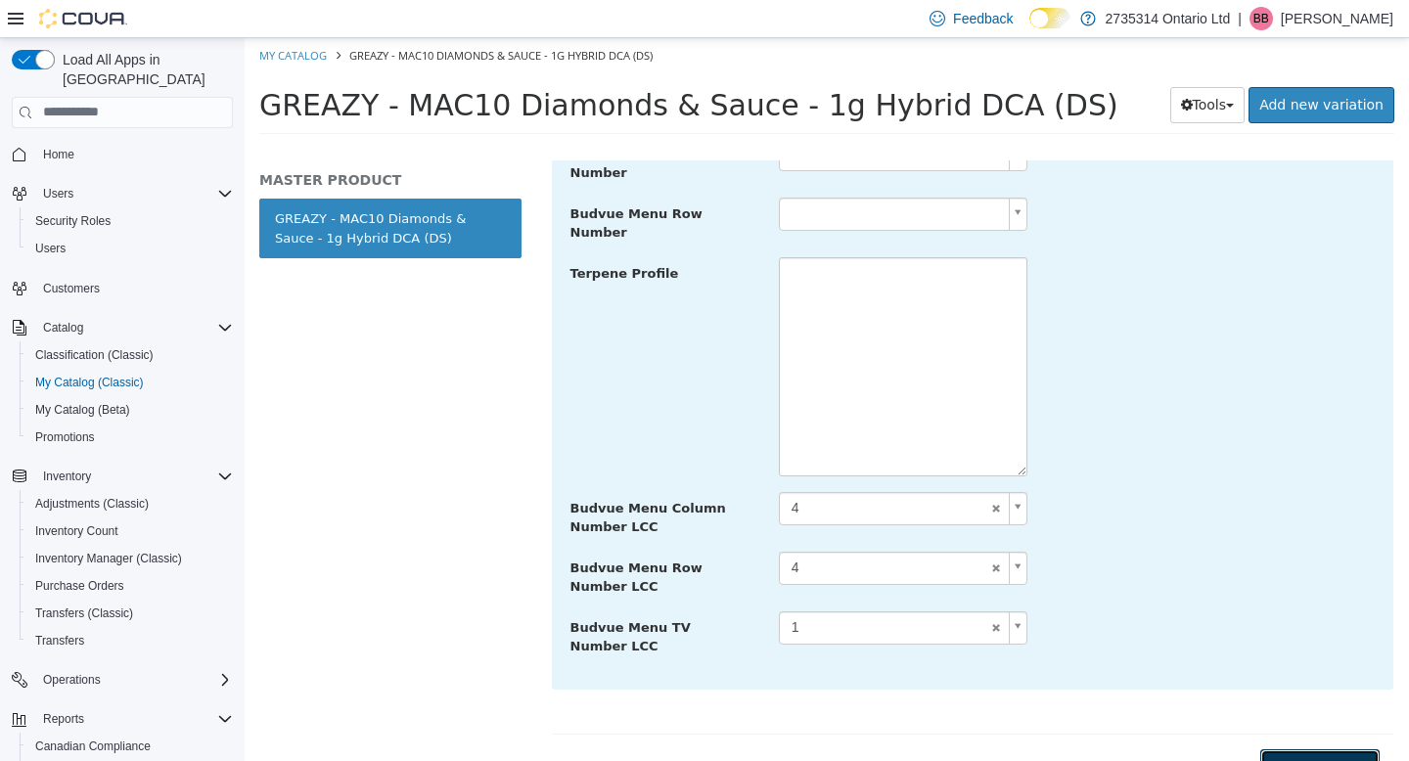
click at [1274, 749] on button "Save Changes" at bounding box center [1320, 767] width 119 height 36
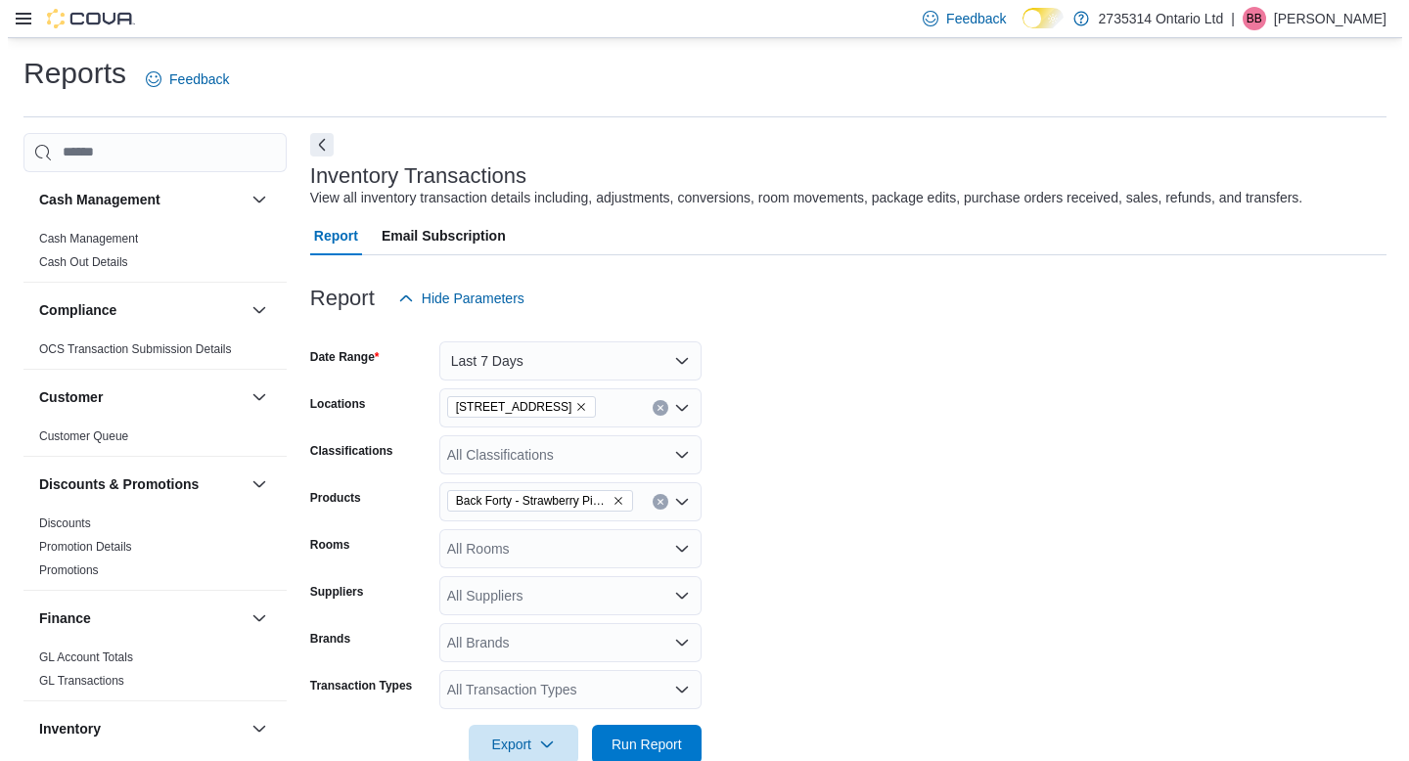
scroll to position [368, 0]
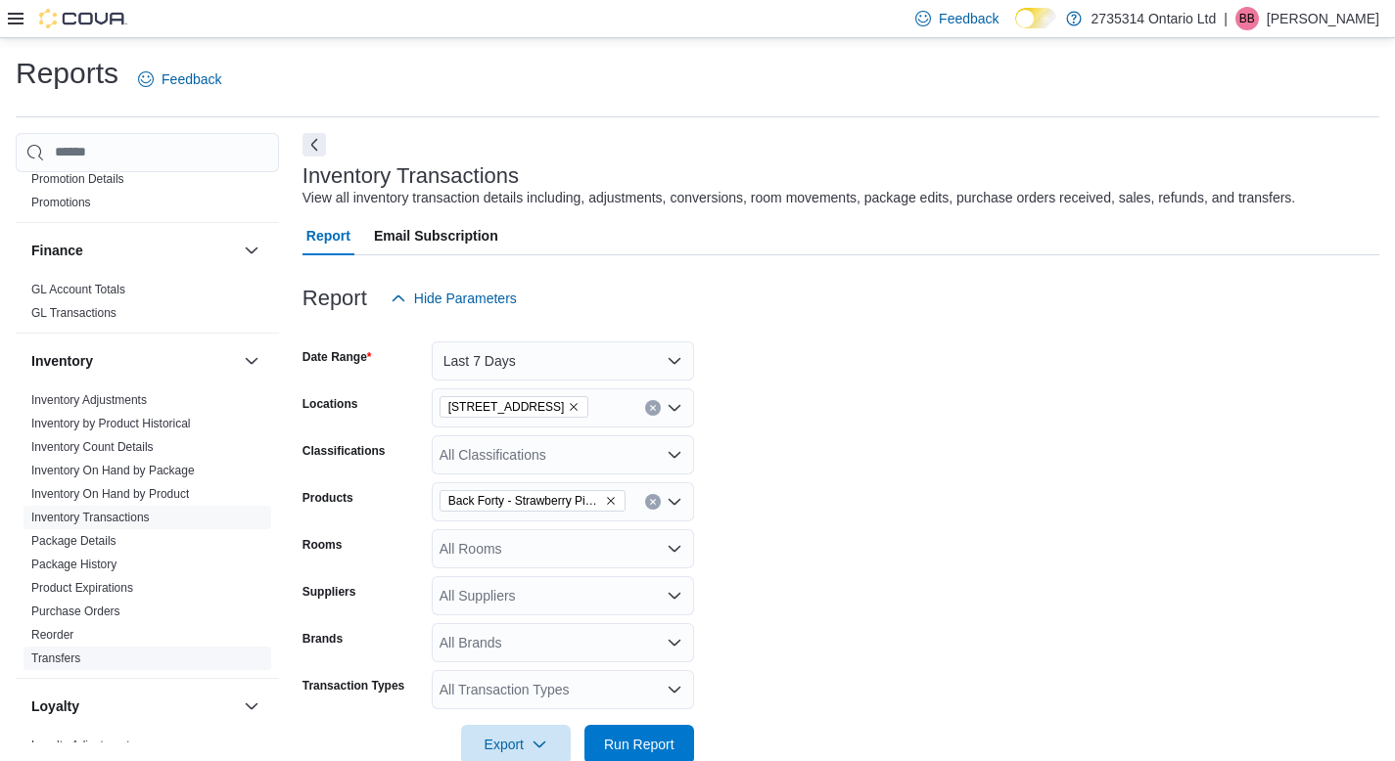
click at [65, 660] on link "Transfers" at bounding box center [55, 659] width 49 height 14
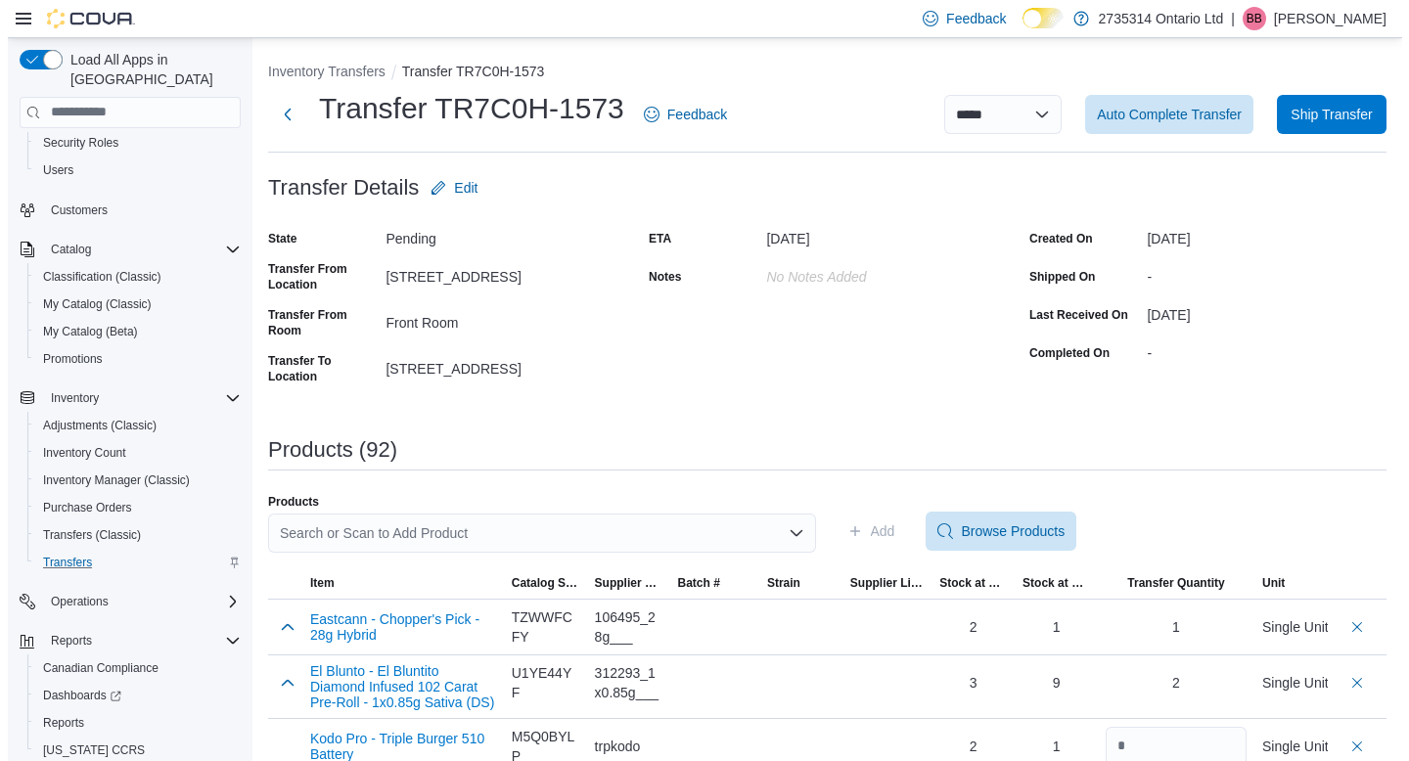
scroll to position [93, 0]
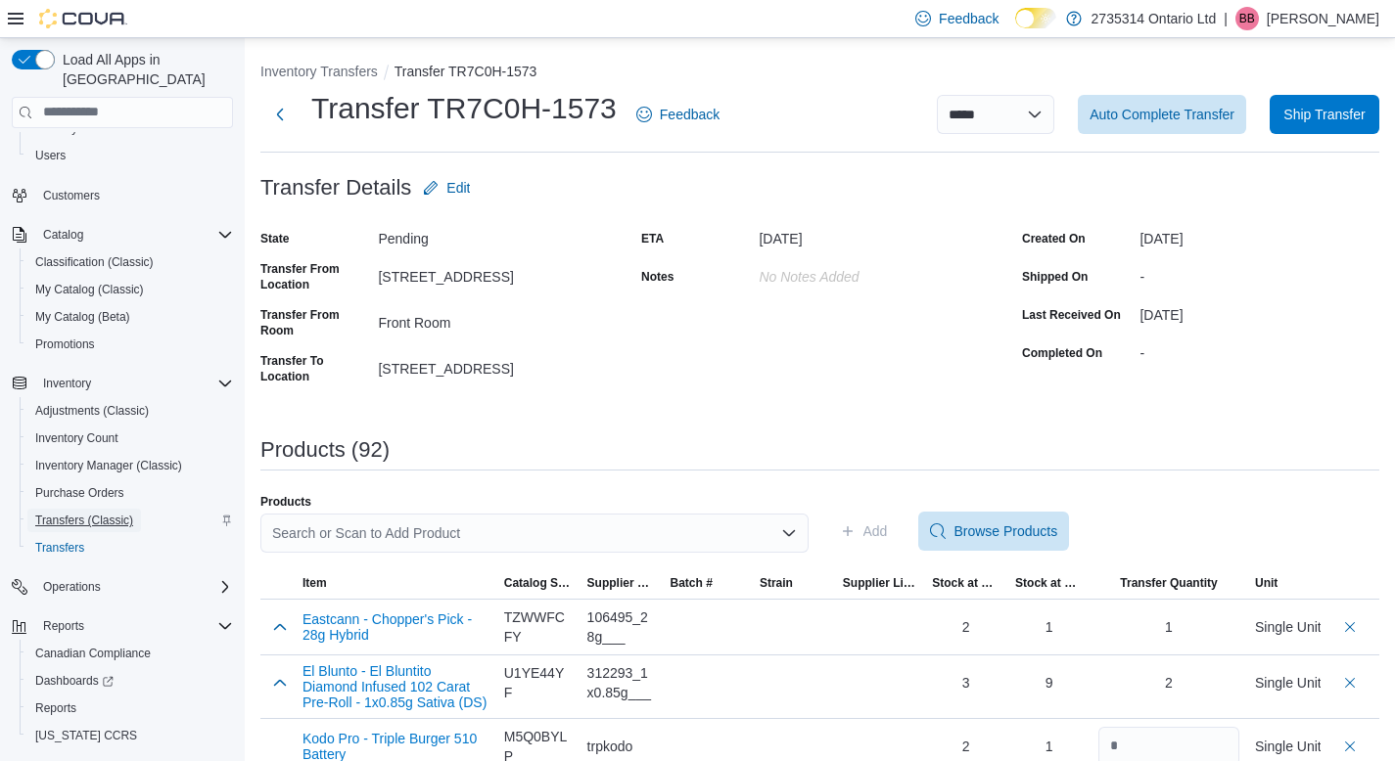
click at [102, 513] on span "Transfers (Classic)" at bounding box center [84, 521] width 98 height 16
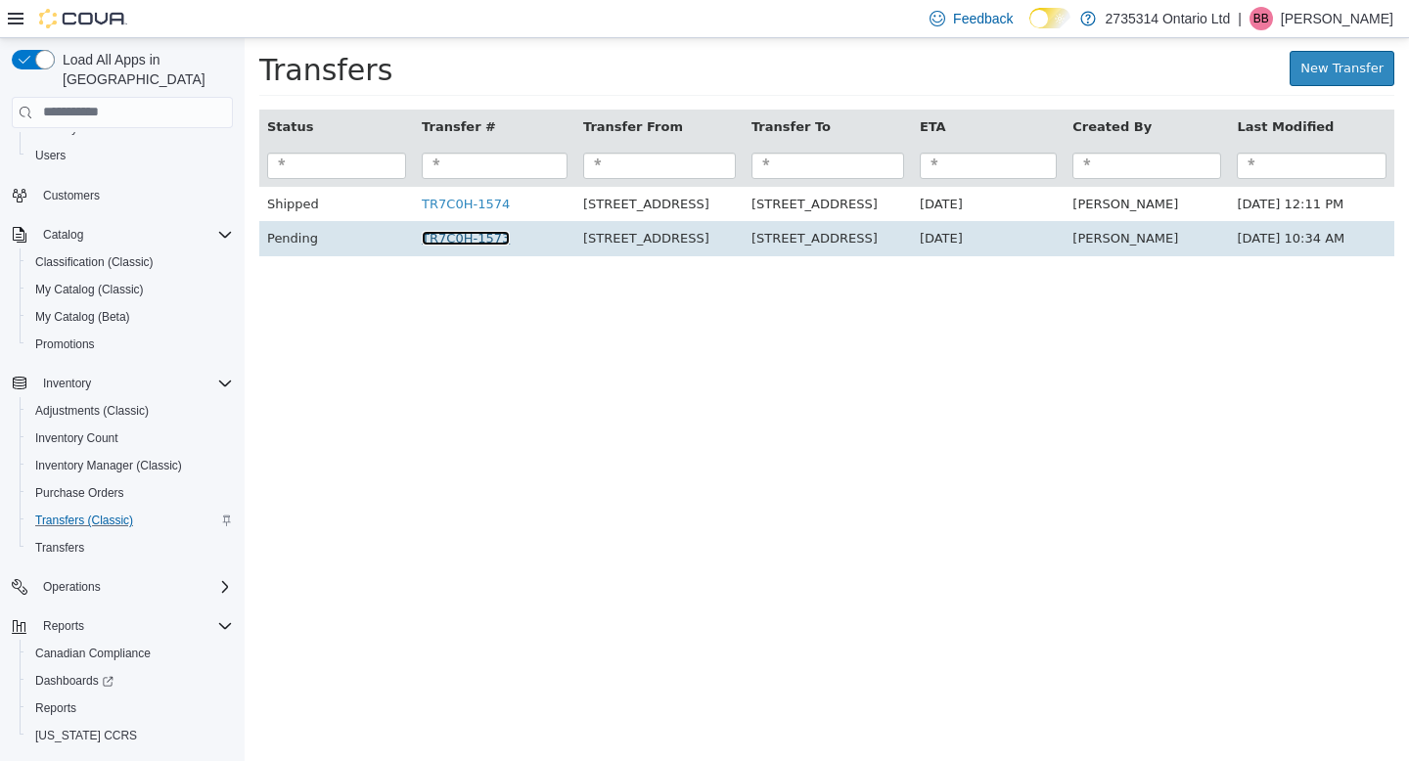
click at [454, 231] on link "TR7C0H-1573" at bounding box center [466, 237] width 88 height 15
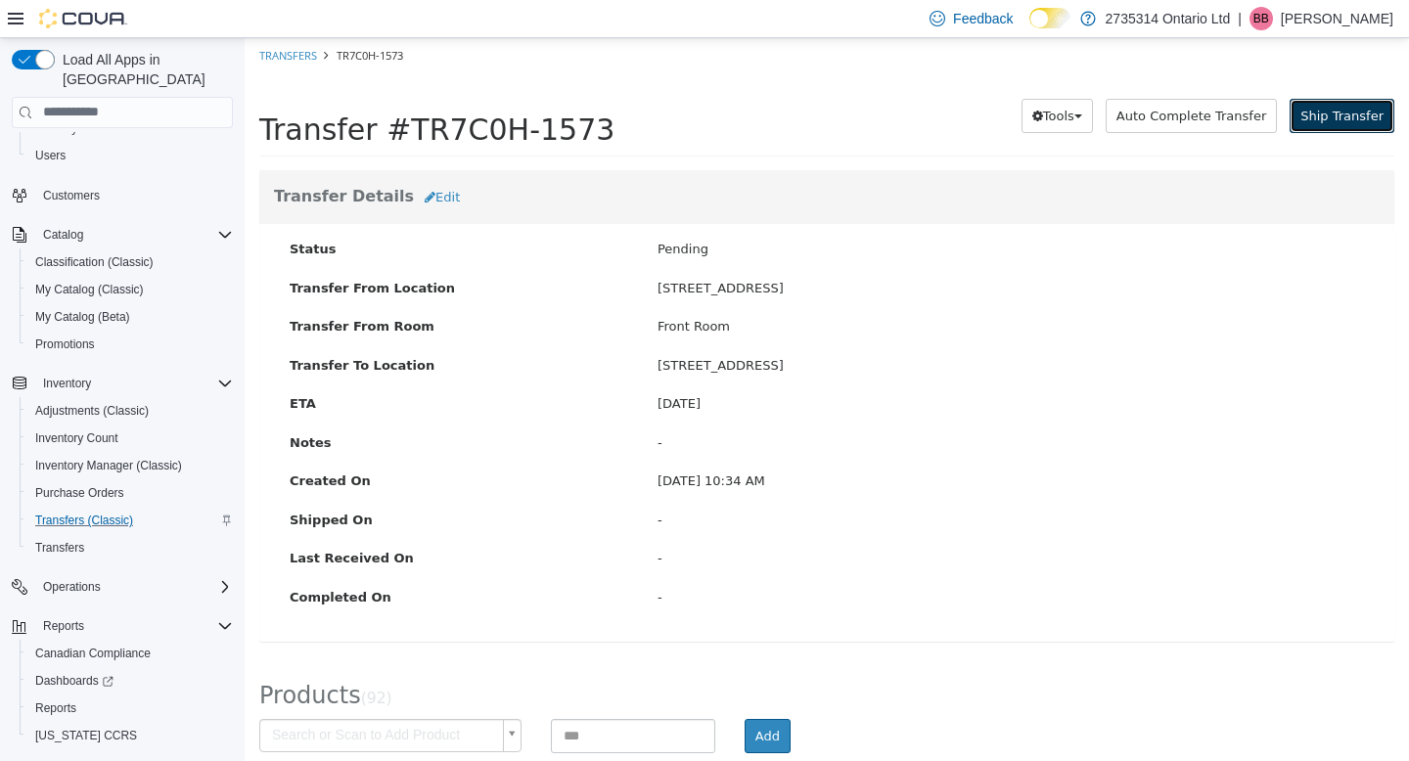
click at [1349, 108] on span "Ship Transfer" at bounding box center [1342, 115] width 83 height 15
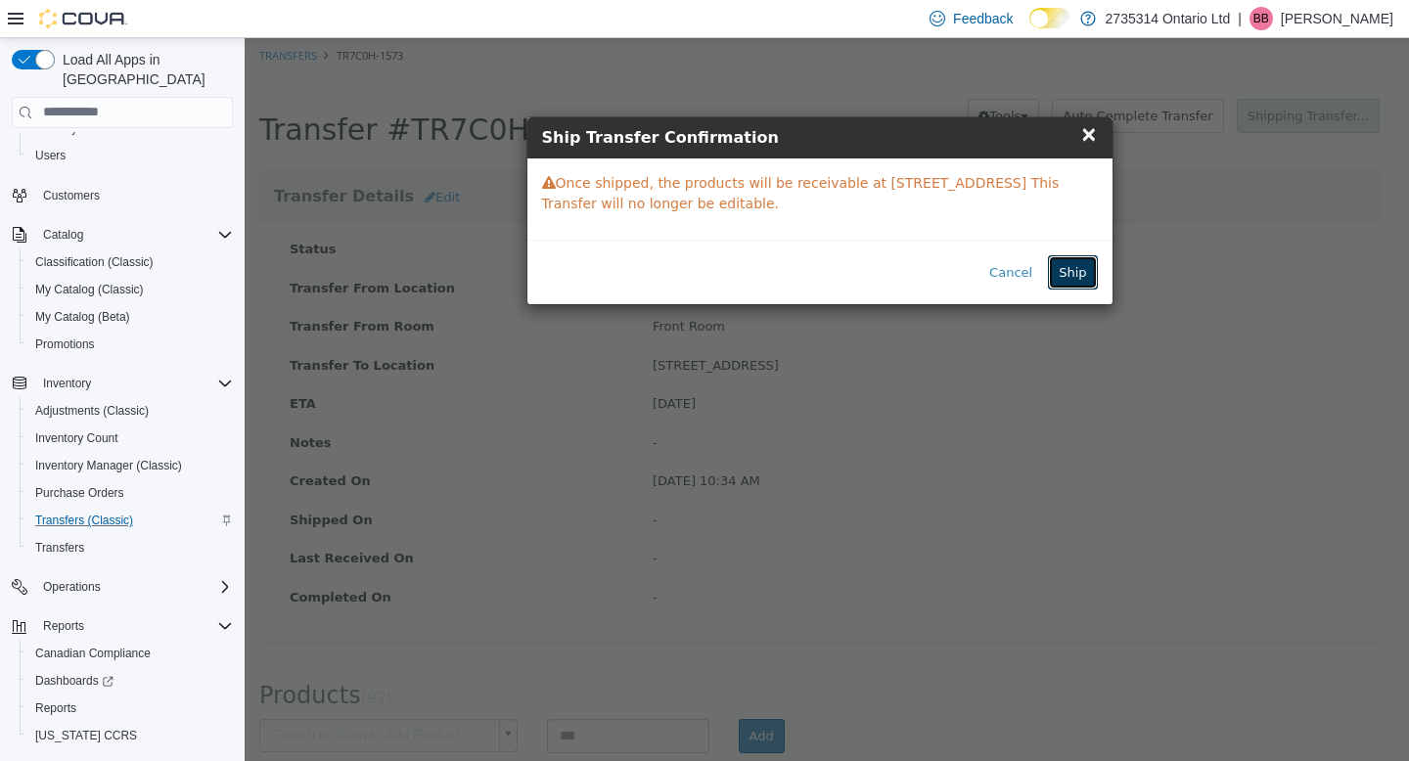
click at [1059, 279] on button "Ship" at bounding box center [1072, 271] width 49 height 35
